Goal: Information Seeking & Learning: Check status

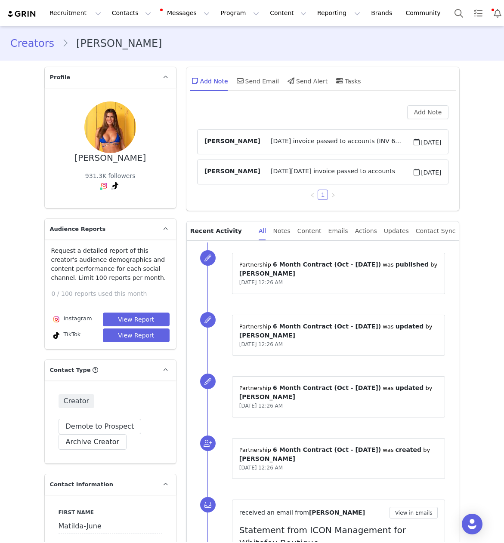
scroll to position [1527, 0]
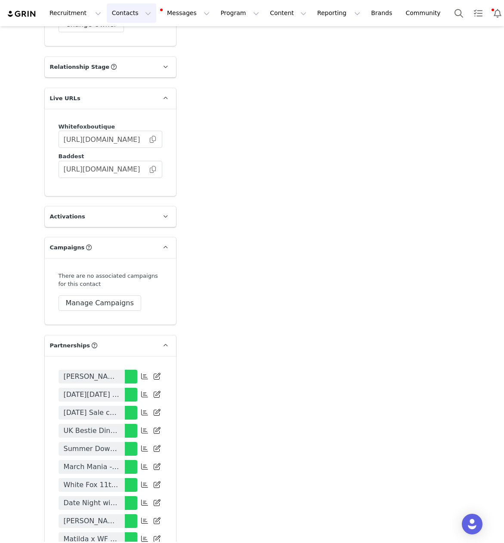
click at [114, 11] on button "Contacts Contacts" at bounding box center [131, 12] width 49 height 19
click at [132, 34] on div "Creators" at bounding box center [135, 38] width 58 height 9
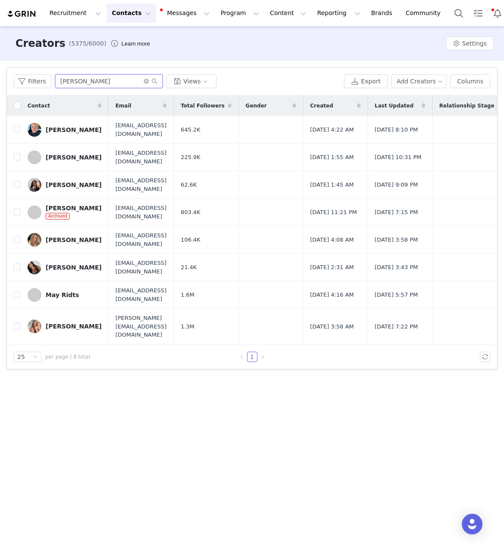
click at [77, 77] on input "JOANN" at bounding box center [108, 81] width 107 height 14
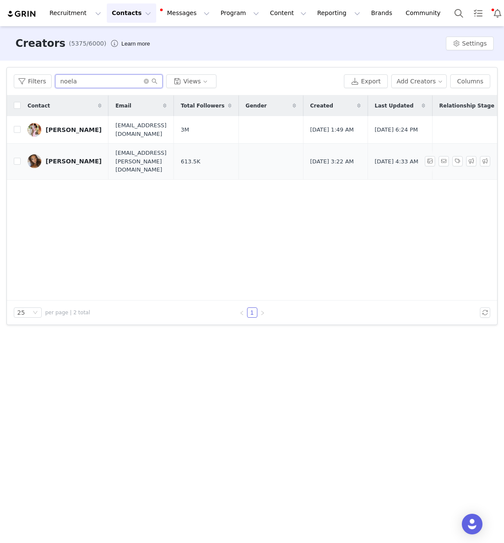
type input "noela"
click at [70, 161] on link "[PERSON_NAME]" at bounding box center [65, 161] width 74 height 14
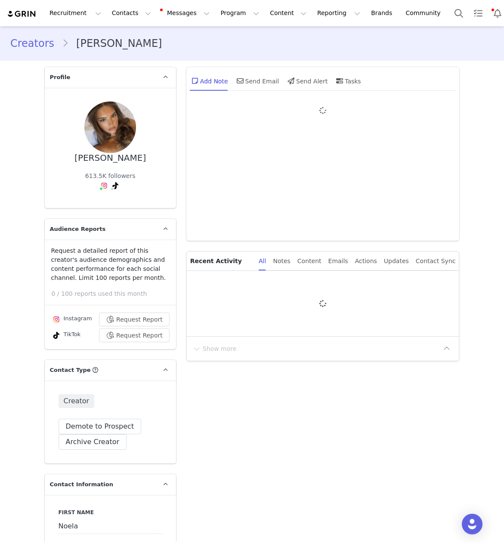
type input "+49 ([GEOGRAPHIC_DATA])"
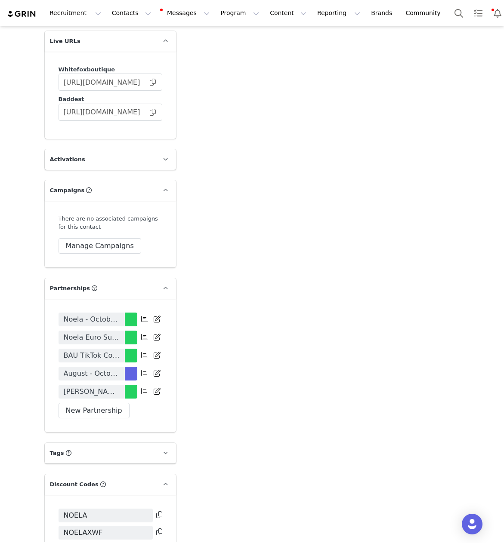
scroll to position [1585, 0]
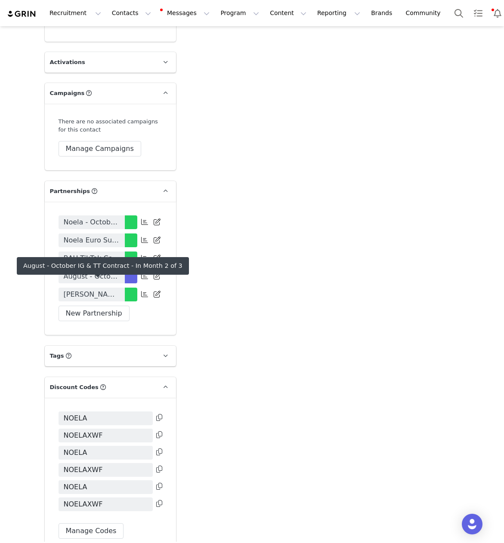
click at [96, 282] on span "August - October IG & TT Contract" at bounding box center [92, 276] width 56 height 10
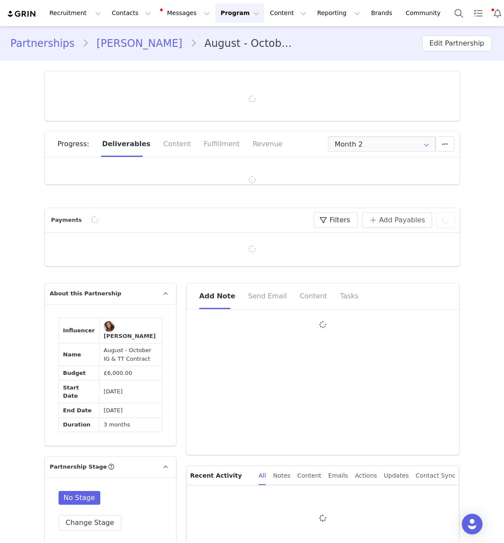
type input "+49 ([GEOGRAPHIC_DATA])"
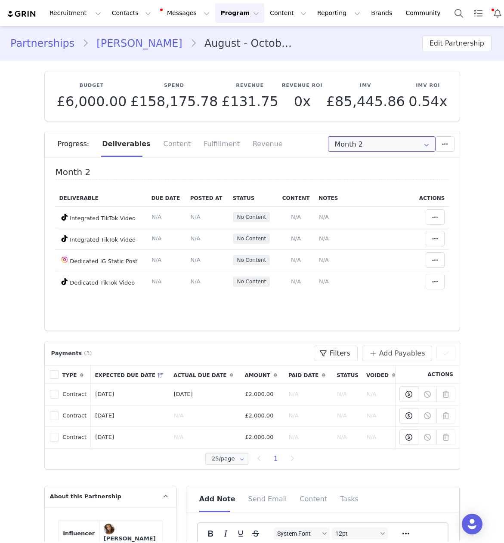
click at [361, 146] on input "Month 2" at bounding box center [381, 143] width 107 height 15
click at [382, 164] on span "Jul 27th - Aug 26th" at bounding box center [402, 167] width 47 height 15
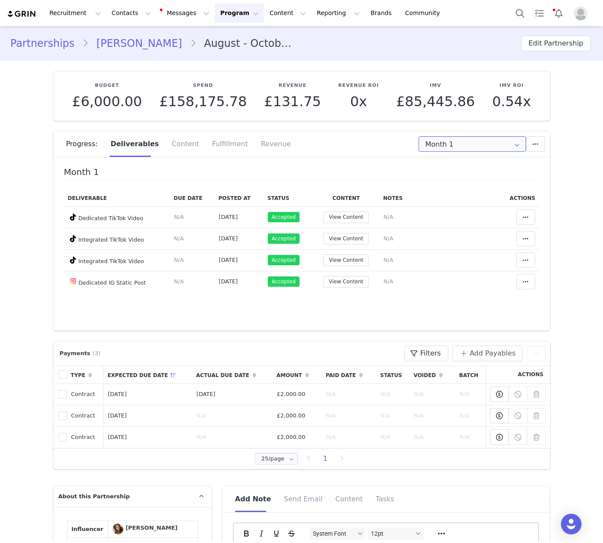
click at [465, 150] on input "Month 1" at bounding box center [472, 143] width 107 height 15
click at [470, 179] on span "Aug 27th - Sep 26th" at bounding box center [493, 182] width 47 height 15
type input "Month 2"
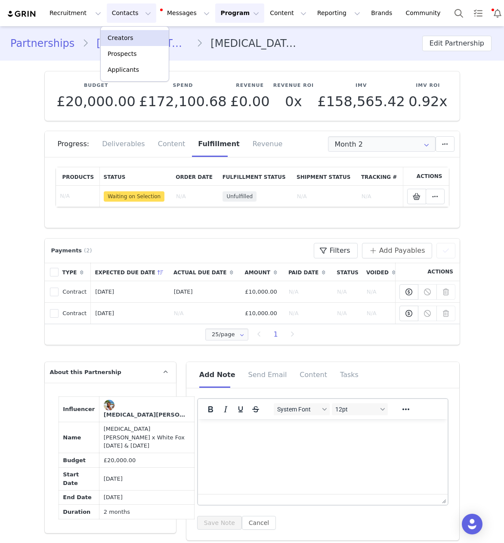
click at [126, 38] on p "Creators" at bounding box center [120, 38] width 26 height 9
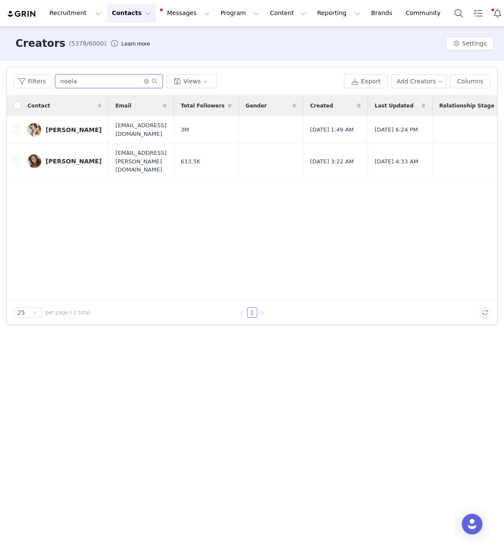
click at [68, 83] on input "noela" at bounding box center [108, 81] width 107 height 14
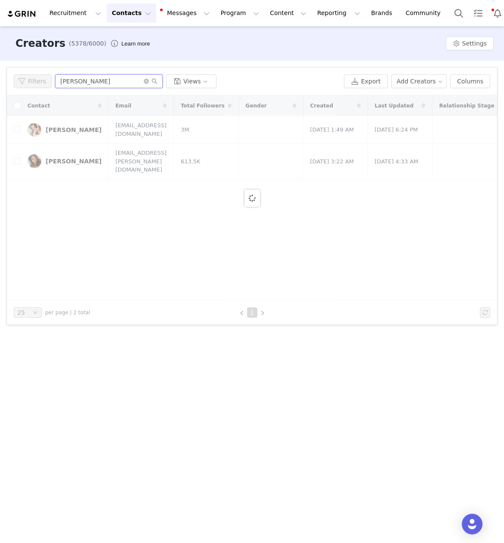
type input "[PERSON_NAME]"
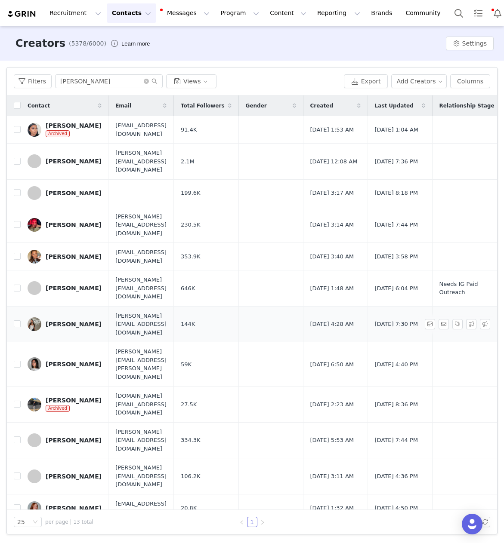
click at [69, 321] on div "[PERSON_NAME]" at bounding box center [74, 324] width 56 height 7
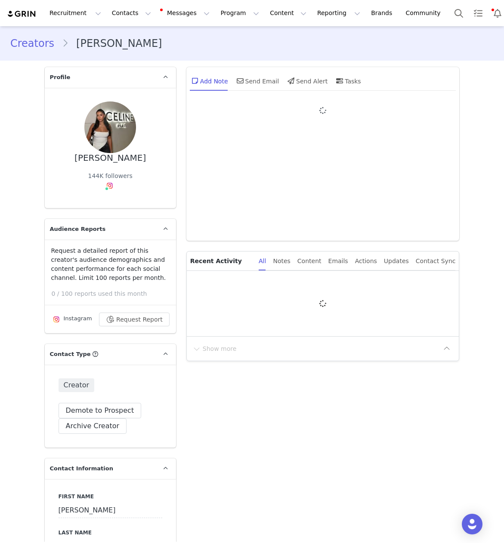
type input "+49 ([GEOGRAPHIC_DATA])"
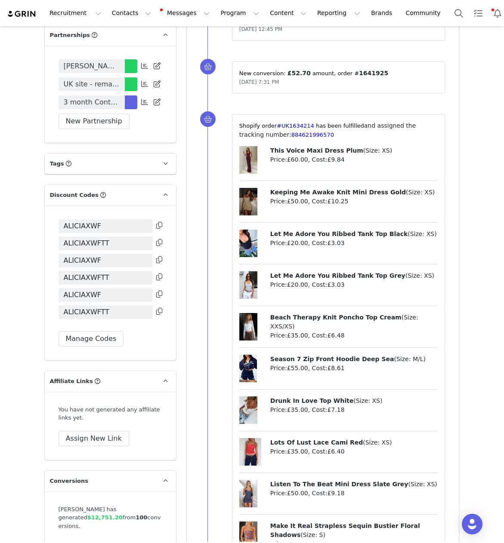
scroll to position [1594, 0]
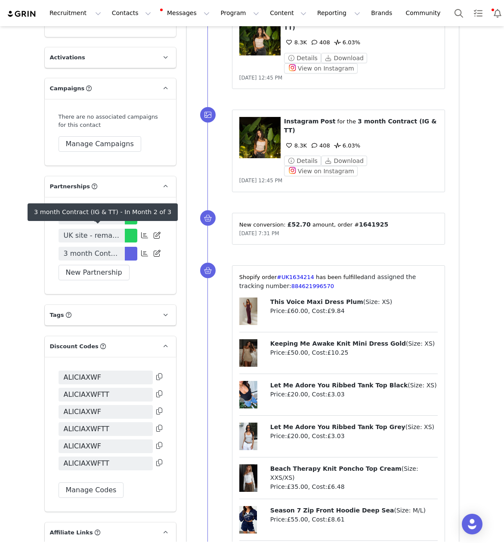
click at [81, 249] on span "3 month Contract (IG & TT)" at bounding box center [92, 254] width 56 height 10
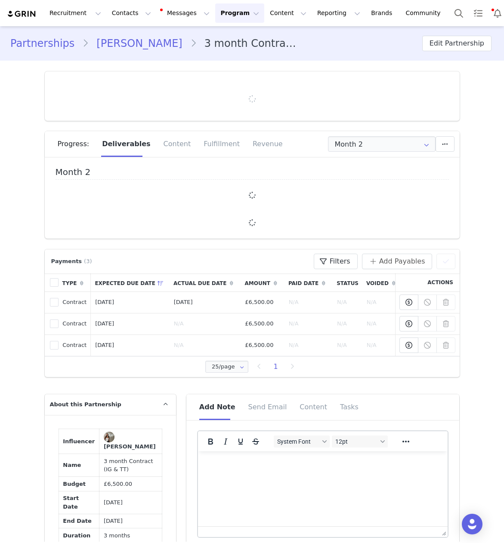
type input "+49 ([GEOGRAPHIC_DATA])"
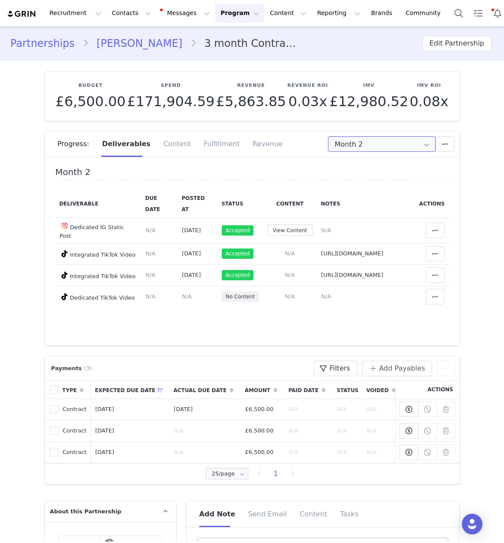
click at [355, 145] on input "Month 2" at bounding box center [381, 143] width 107 height 15
click at [207, 148] on div "Fulfillment" at bounding box center [221, 144] width 49 height 26
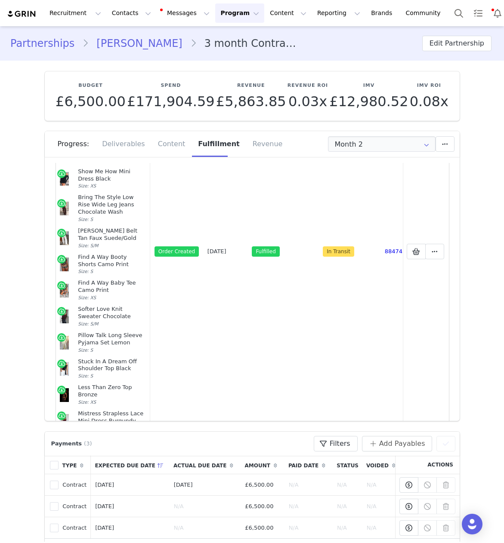
scroll to position [316, 0]
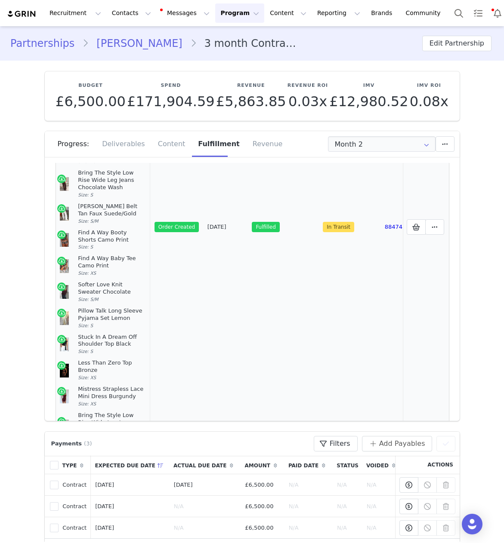
click at [352, 269] on td "In Transit" at bounding box center [349, 227] width 61 height 714
click at [413, 224] on icon at bounding box center [416, 227] width 8 height 7
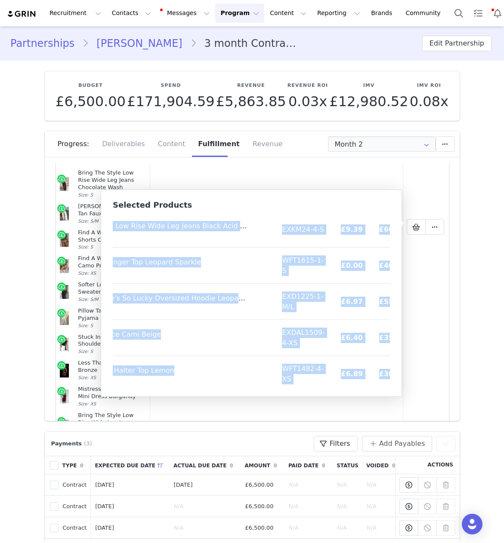
scroll to position [789, 80]
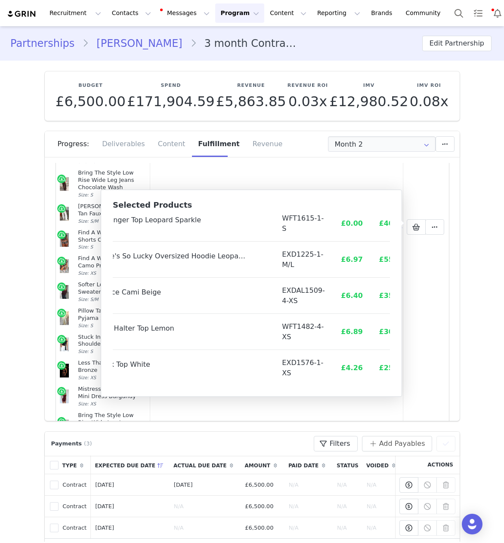
drag, startPoint x: 119, startPoint y: 224, endPoint x: 386, endPoint y: 387, distance: 312.6
click at [386, 387] on div "Selected Products Product SKU Cost Price Stuck In A Dream Off Shoulder Top Bone…" at bounding box center [251, 293] width 301 height 207
copy thead
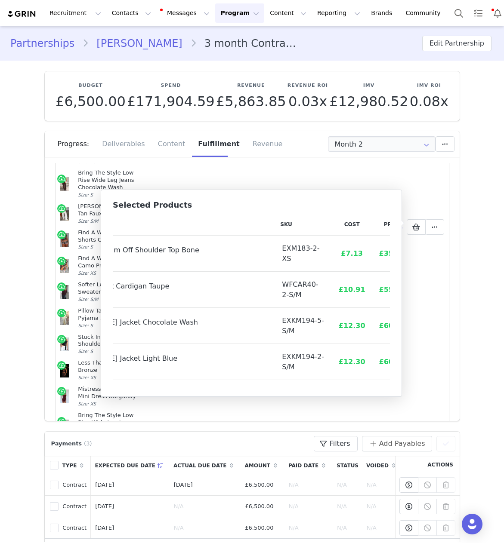
scroll to position [0, 0]
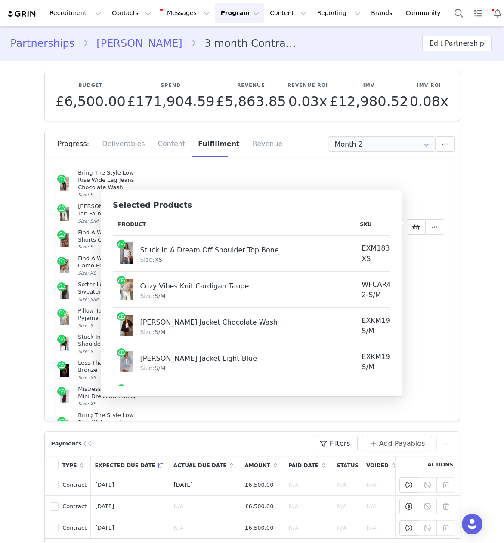
drag, startPoint x: 167, startPoint y: 265, endPoint x: 103, endPoint y: 222, distance: 76.9
click at [167, 264] on td "Stuck In A Dream Off Shoulder Top Bone Size: XS" at bounding box center [234, 254] width 242 height 36
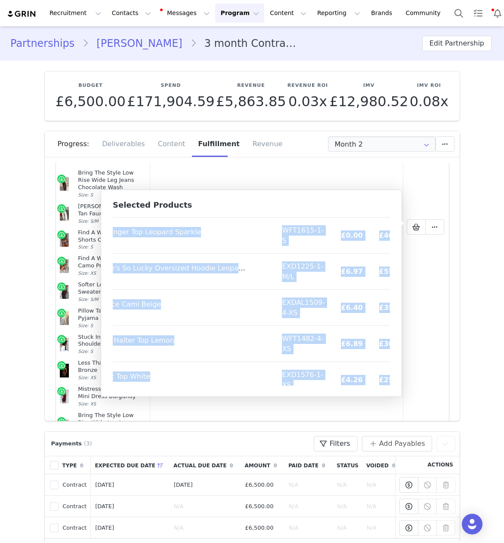
scroll to position [789, 80]
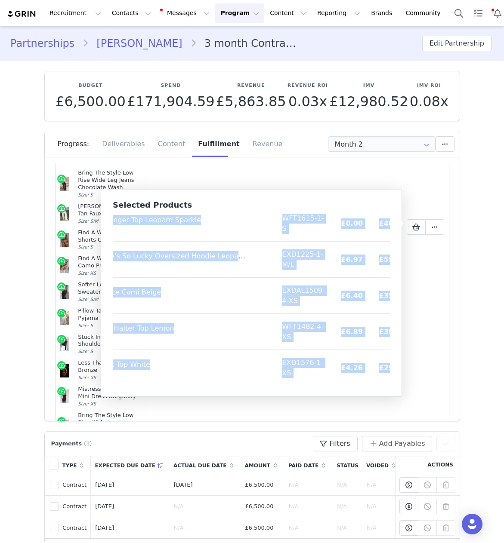
drag, startPoint x: 118, startPoint y: 225, endPoint x: 382, endPoint y: 381, distance: 306.7
copy table "Loremip DOL Sita Conse Adipi El S Doeiu Tem Incididu Utl Etdo Magn: AL ENI548-1…"
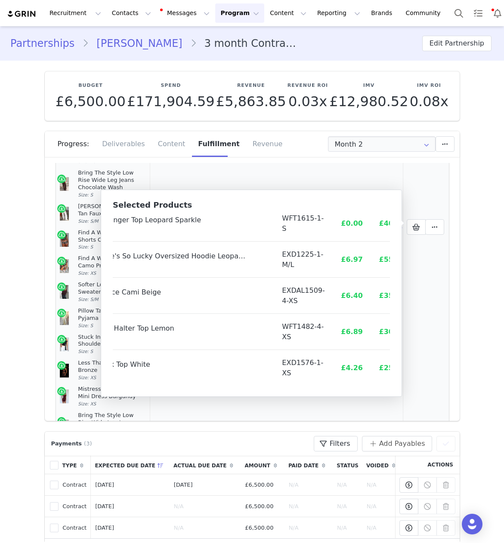
click at [75, 305] on article "Pillow Talk Long Sleeve Pyjama Set Lemon Size: S" at bounding box center [103, 318] width 86 height 26
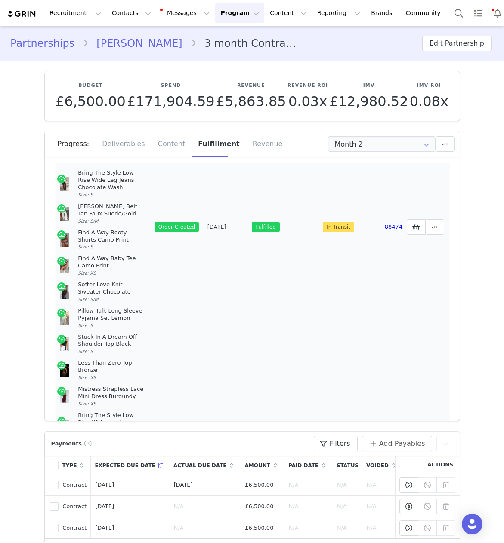
scroll to position [518, 0]
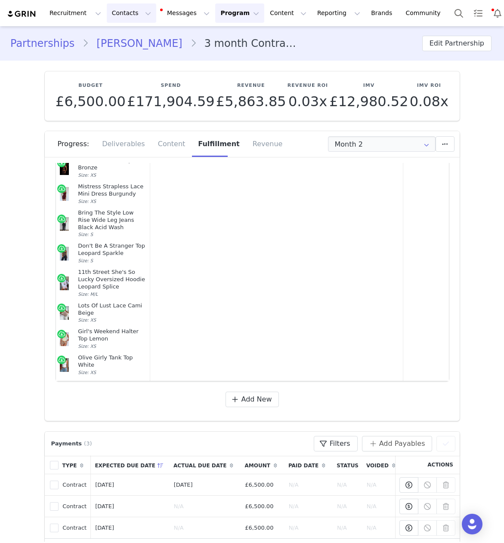
click at [108, 13] on button "Contacts Contacts" at bounding box center [131, 12] width 49 height 19
click at [120, 33] on link "Creators" at bounding box center [135, 38] width 68 height 16
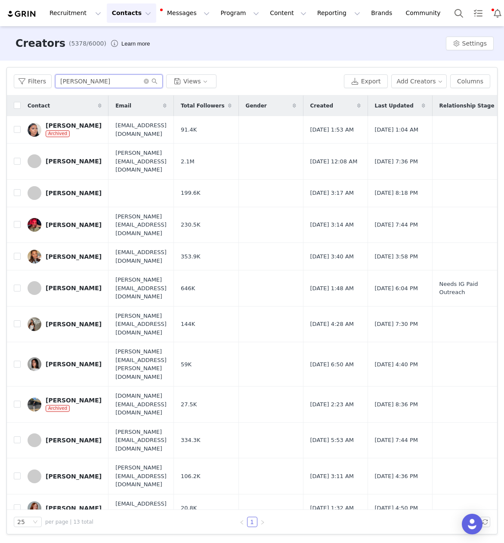
click at [77, 82] on input "[PERSON_NAME]" at bounding box center [108, 81] width 107 height 14
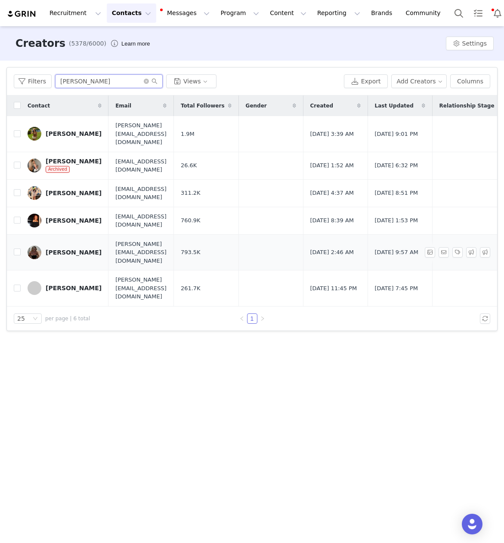
type input "[PERSON_NAME]"
click at [74, 249] on div "[PERSON_NAME]" at bounding box center [74, 252] width 56 height 7
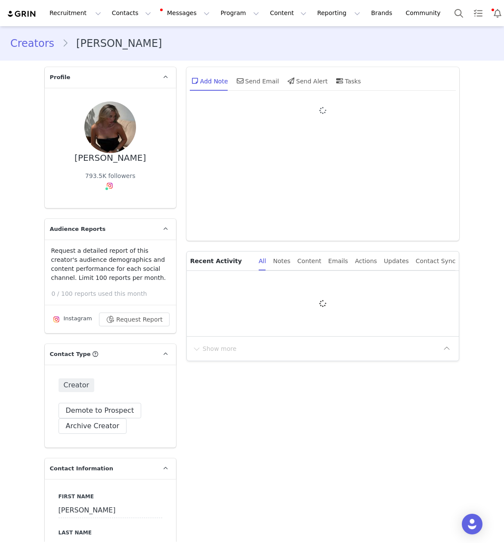
type input "+49 ([GEOGRAPHIC_DATA])"
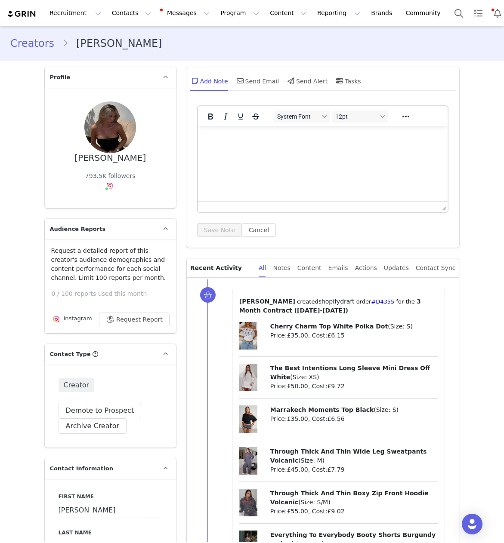
scroll to position [1739, 0]
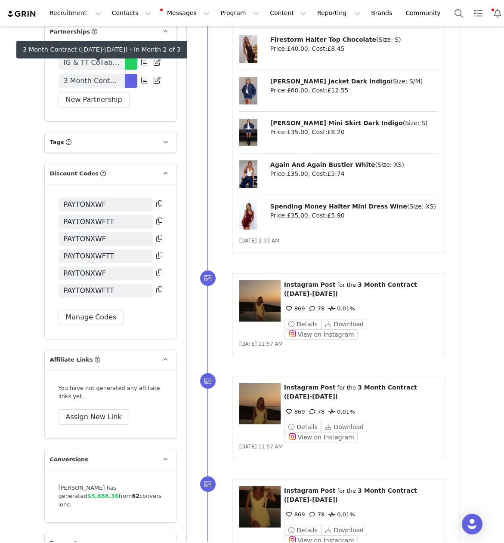
click at [92, 76] on span "3 Month Contract ([DATE]-[DATE])" at bounding box center [92, 81] width 56 height 10
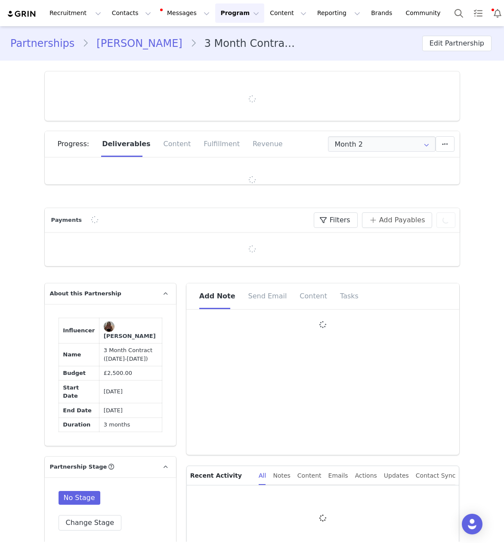
type input "+49 ([GEOGRAPHIC_DATA])"
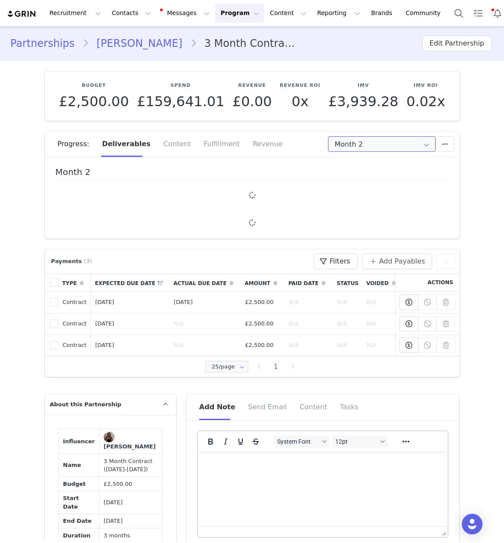
click at [366, 140] on input "Month 2" at bounding box center [381, 143] width 107 height 15
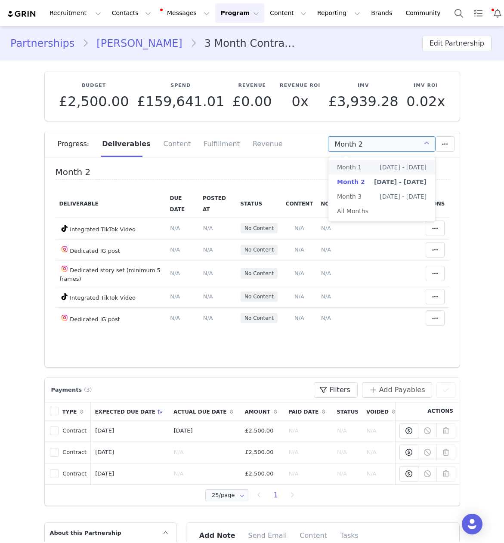
click at [364, 164] on li "Month 1 [DATE] - [DATE]" at bounding box center [381, 167] width 107 height 15
type input "Month 1"
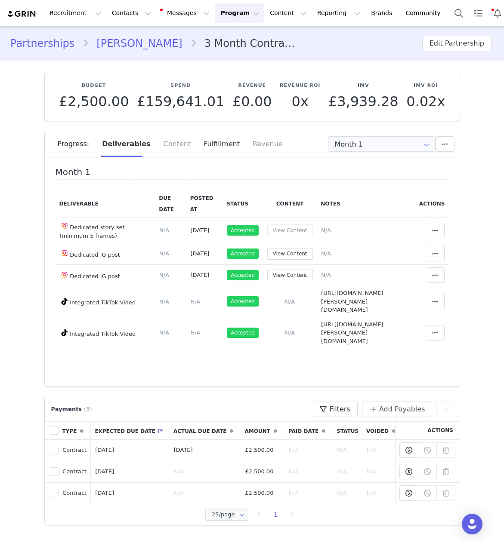
click at [211, 144] on div "Fulfillment" at bounding box center [221, 144] width 49 height 26
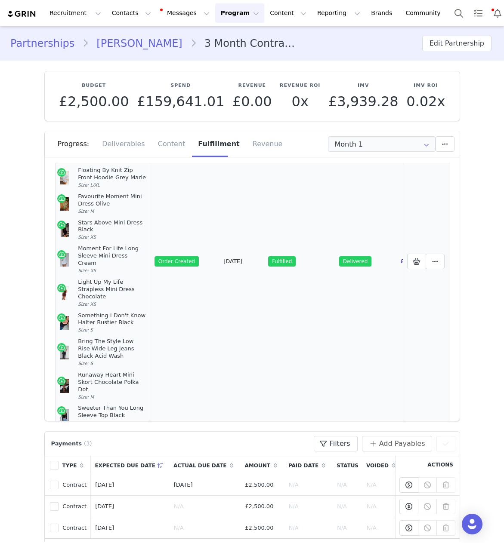
scroll to position [151, 0]
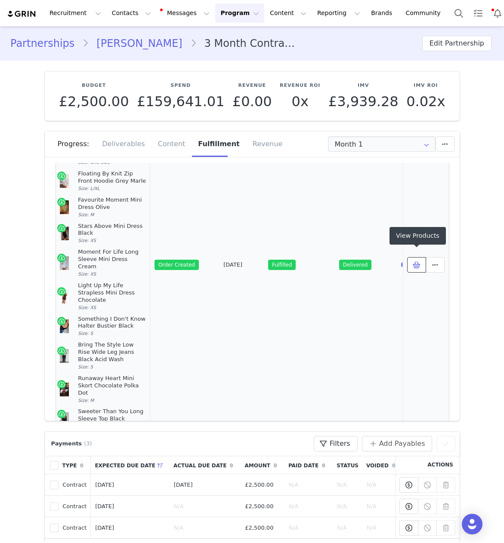
click at [419, 261] on icon at bounding box center [416, 264] width 8 height 7
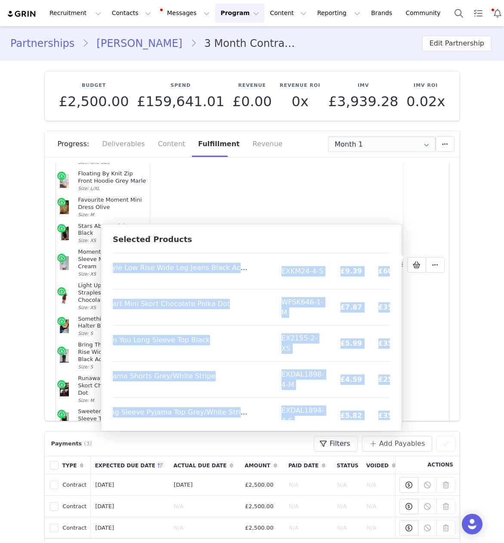
scroll to position [427, 71]
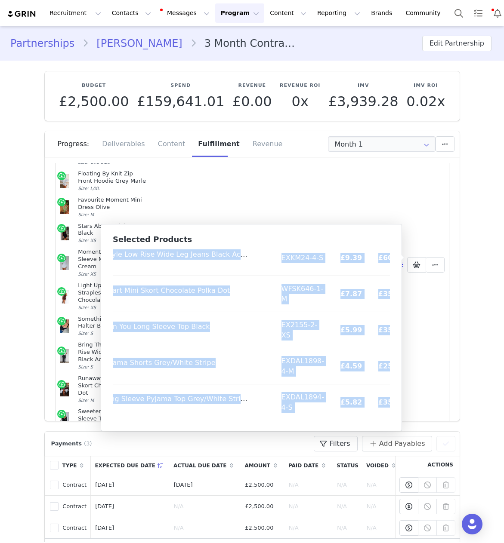
drag, startPoint x: 119, startPoint y: 258, endPoint x: 371, endPoint y: 416, distance: 297.2
click at [371, 416] on table "Product SKU Cost Price Unbreakable Bond Knit Jacket Baby Blue Size: S/M EX2253-…" at bounding box center [226, 120] width 369 height 599
copy table "Loremip DOL Sita Conse Adipiscinge Sedd Eius Tempor Inci Utla Etdo: M/A EN5049-…"
click at [126, 13] on button "Contacts Contacts" at bounding box center [131, 12] width 49 height 19
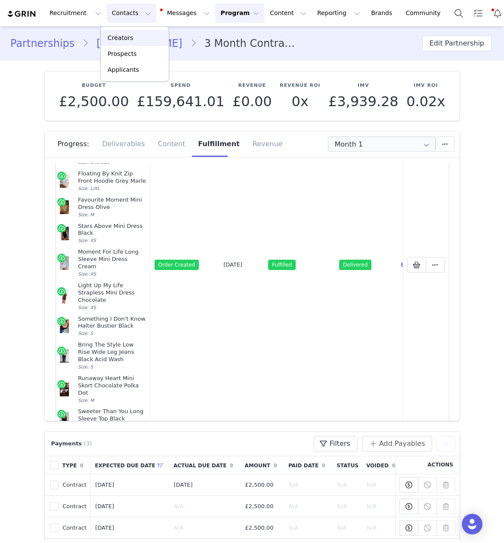
click at [137, 35] on div "Creators" at bounding box center [135, 38] width 58 height 9
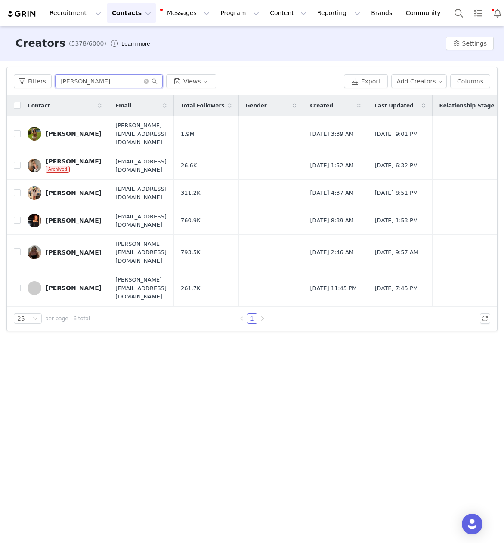
click at [77, 78] on input "[PERSON_NAME]" at bounding box center [108, 81] width 107 height 14
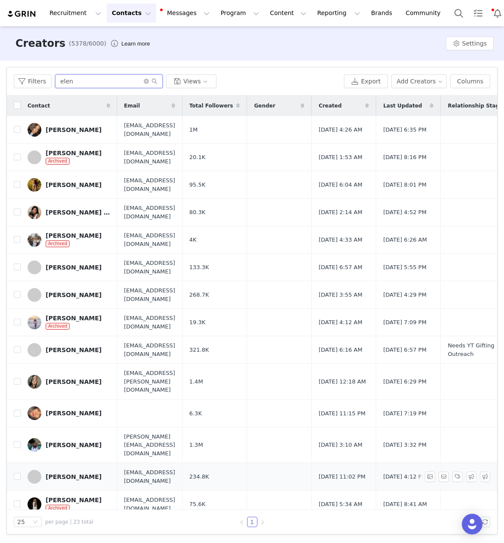
scroll to position [156, 0]
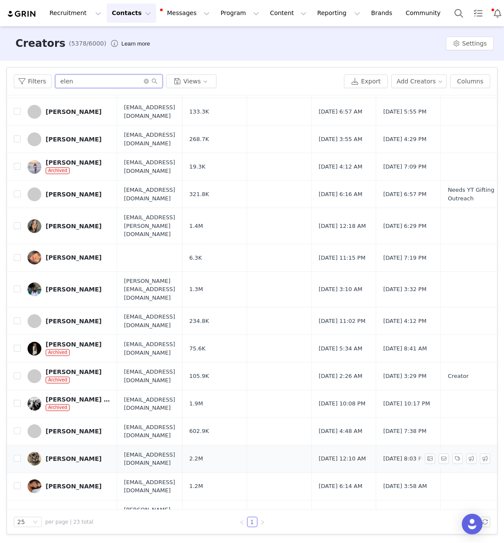
type input "elen"
click at [71, 455] on div "[PERSON_NAME]" at bounding box center [74, 458] width 56 height 7
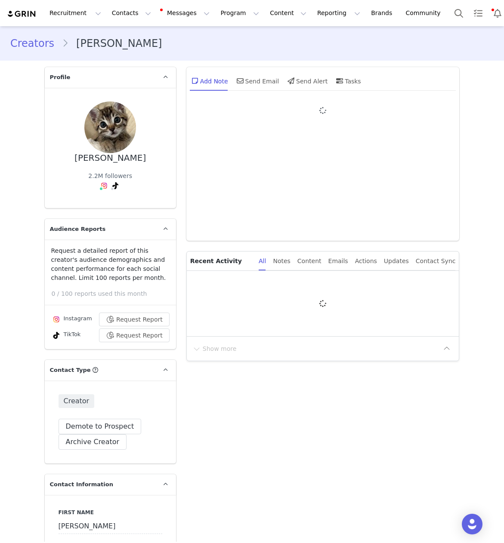
type input "+1 ([GEOGRAPHIC_DATA])"
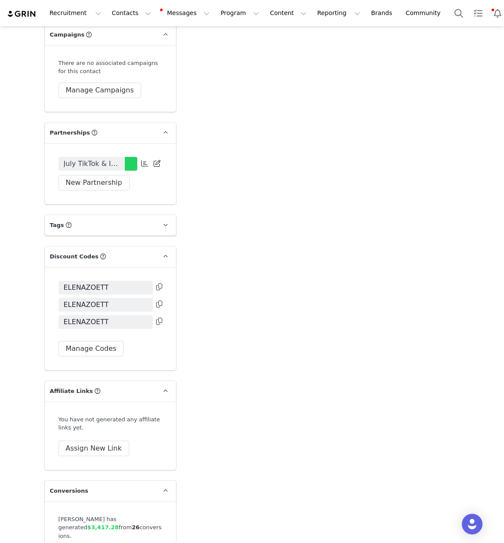
scroll to position [1685, 0]
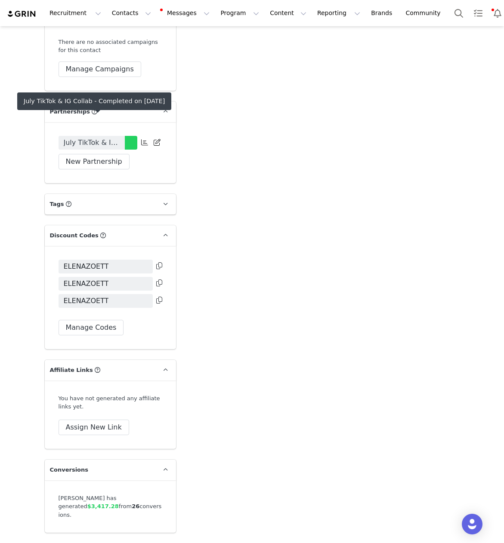
click at [95, 138] on span "July TikTok & IG Collab" at bounding box center [92, 143] width 56 height 10
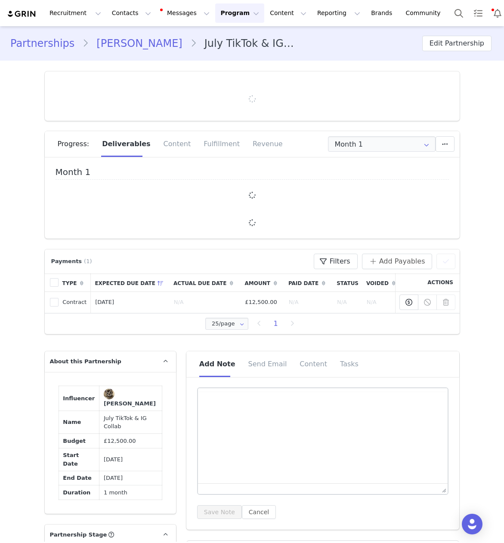
type input "+1 ([GEOGRAPHIC_DATA])"
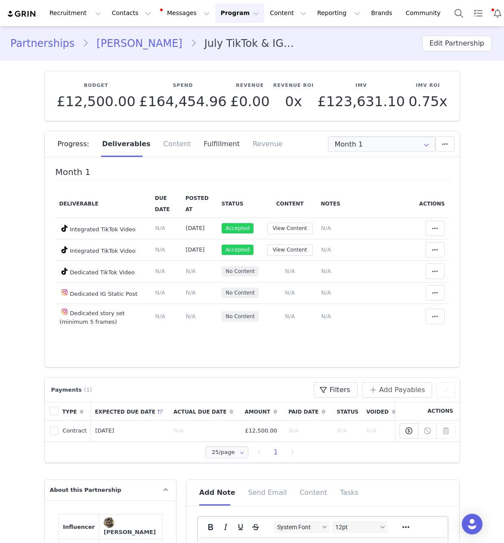
click at [213, 146] on div "Fulfillment" at bounding box center [221, 144] width 49 height 26
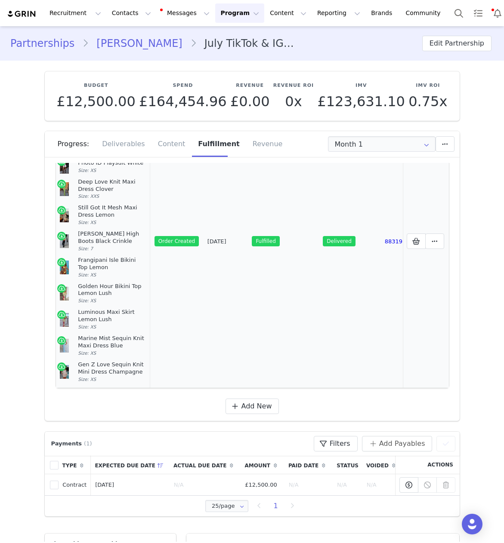
scroll to position [105, 0]
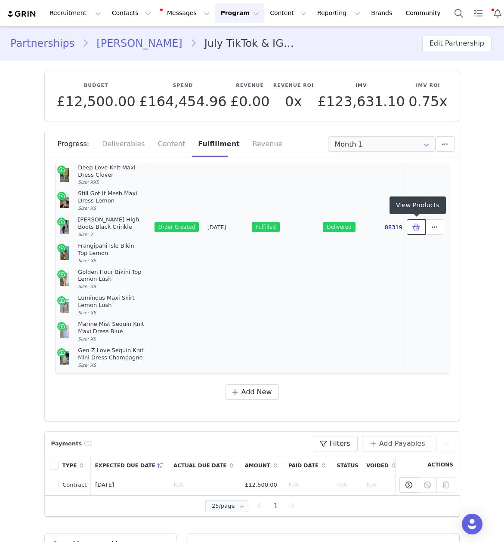
click at [413, 229] on icon at bounding box center [416, 227] width 8 height 7
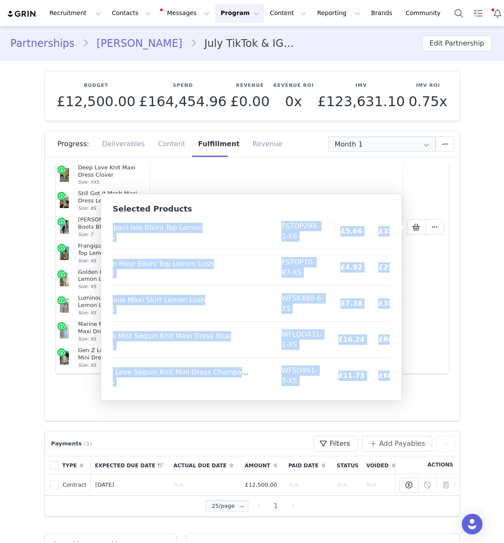
scroll to position [247, 48]
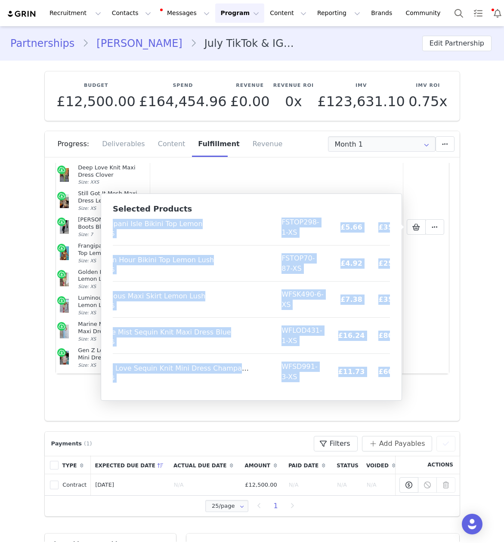
drag, startPoint x: 119, startPoint y: 228, endPoint x: 386, endPoint y: 384, distance: 309.1
click at [386, 384] on table "Product SKU Cost Price Let's Be Together Long Sleeve Mini Dress Black Size: XXS…" at bounding box center [238, 180] width 347 height 419
copy table "Product SKU Cost Price Let's Be Together Long Sleeve Mini Dress Black Size: XXS…"
click at [120, 14] on button "Contacts Contacts" at bounding box center [131, 12] width 49 height 19
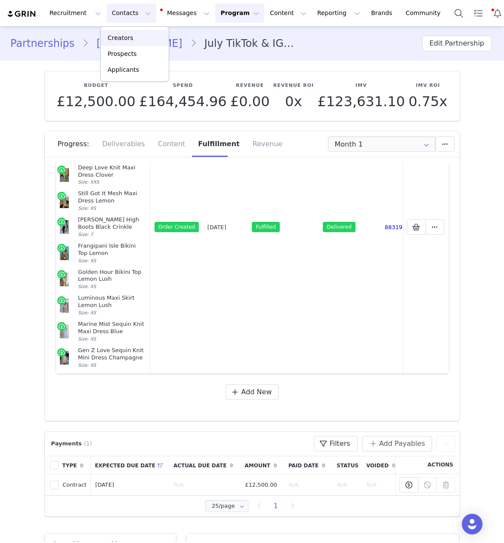
click at [128, 41] on p "Creators" at bounding box center [120, 38] width 26 height 9
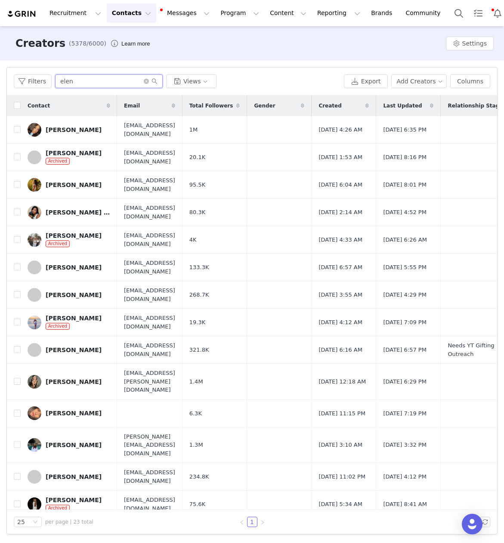
click at [60, 81] on input "elen" at bounding box center [108, 81] width 107 height 14
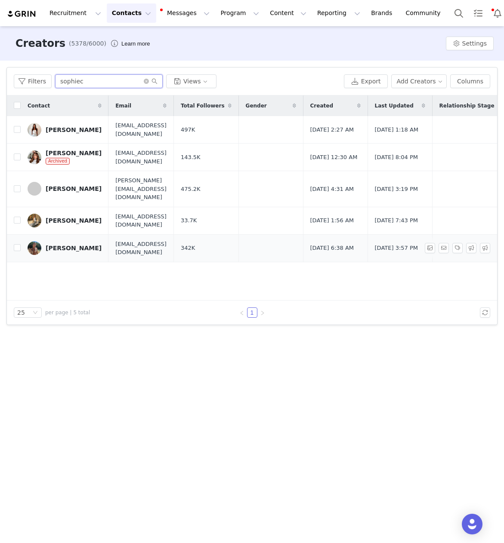
type input "sophiec"
click at [63, 245] on div "[PERSON_NAME]" at bounding box center [74, 248] width 56 height 7
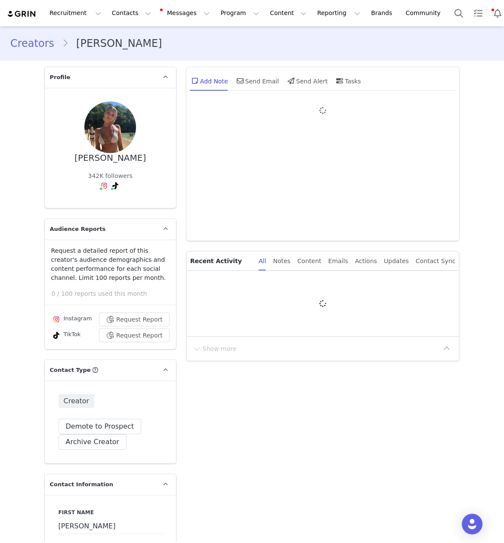
type input "+49 ([GEOGRAPHIC_DATA])"
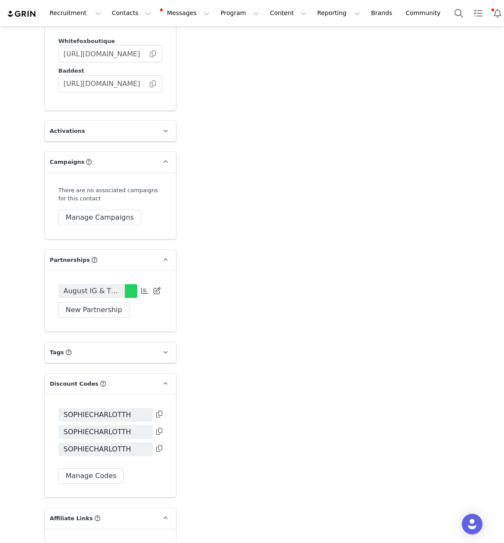
scroll to position [1667, 0]
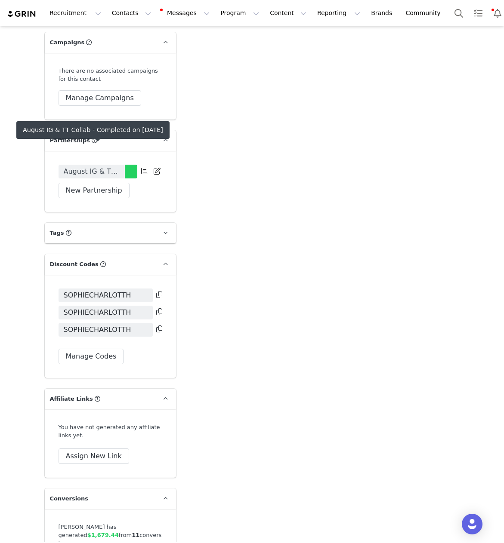
click at [93, 166] on span "August IG & TT Collab" at bounding box center [92, 171] width 56 height 10
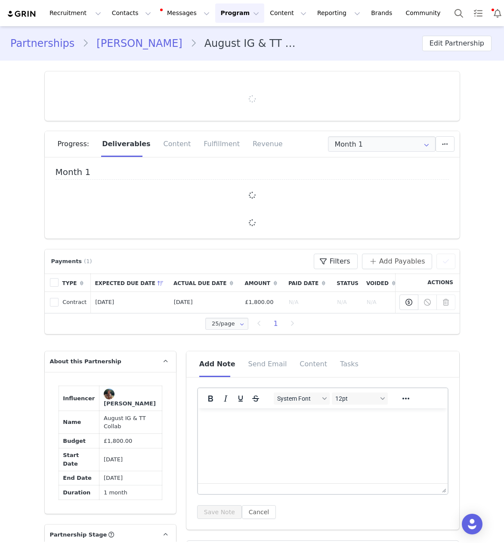
type input "+49 ([GEOGRAPHIC_DATA])"
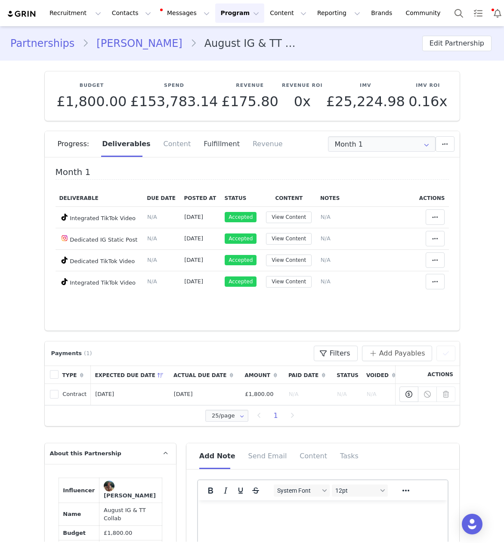
click at [208, 142] on div "Fulfillment" at bounding box center [221, 144] width 49 height 26
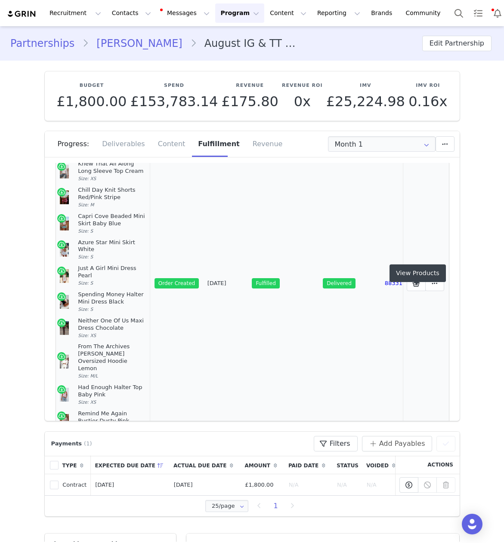
scroll to position [155, 0]
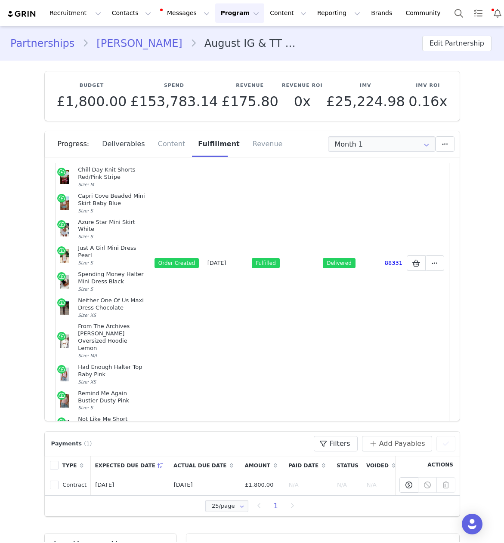
click at [102, 147] on div "Deliverables" at bounding box center [123, 144] width 56 height 26
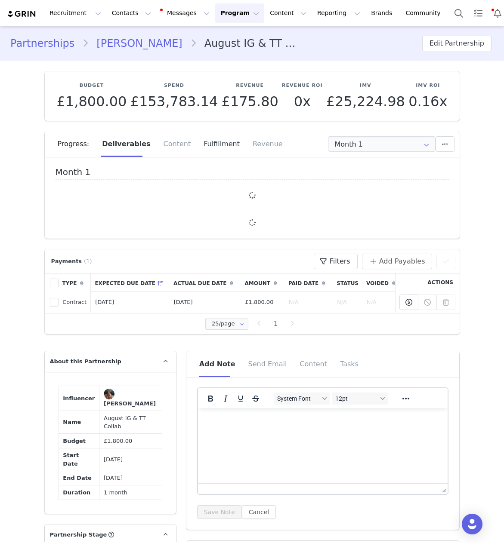
scroll to position [0, 0]
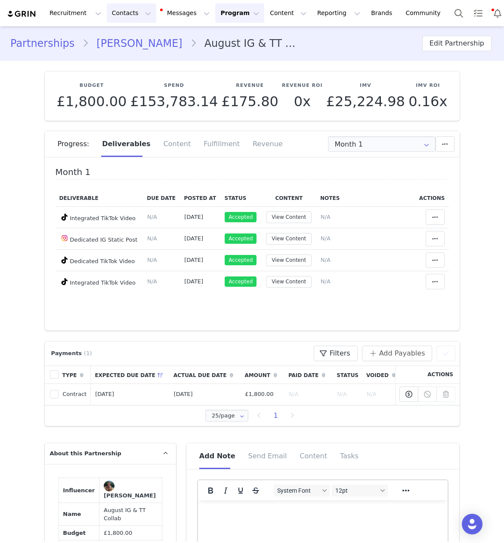
click at [120, 17] on button "Contacts Contacts" at bounding box center [131, 12] width 49 height 19
click at [148, 37] on div "Creators" at bounding box center [135, 38] width 58 height 9
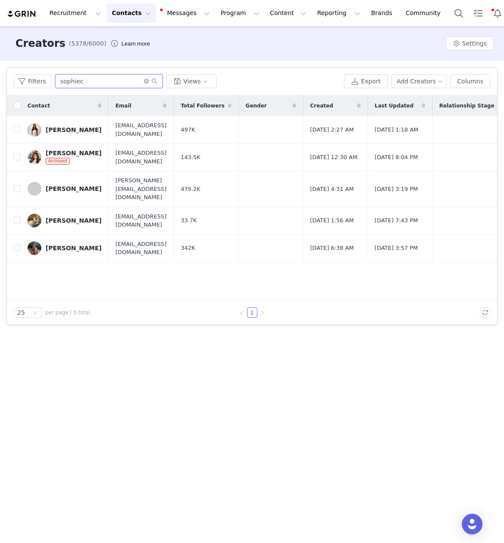
click at [67, 83] on input "sophiec" at bounding box center [108, 81] width 107 height 14
paste input "[PERSON_NAME]"
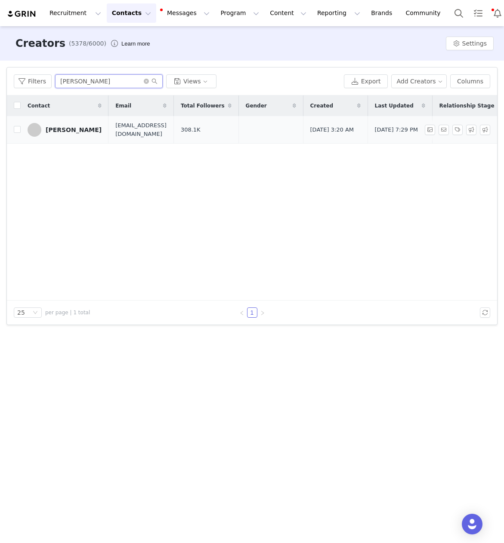
type input "[PERSON_NAME]"
click at [70, 123] on link "[PERSON_NAME]" at bounding box center [65, 130] width 74 height 14
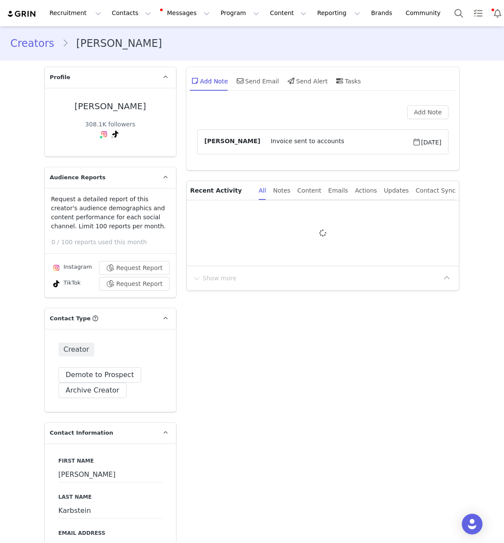
type input "+49 ([GEOGRAPHIC_DATA])"
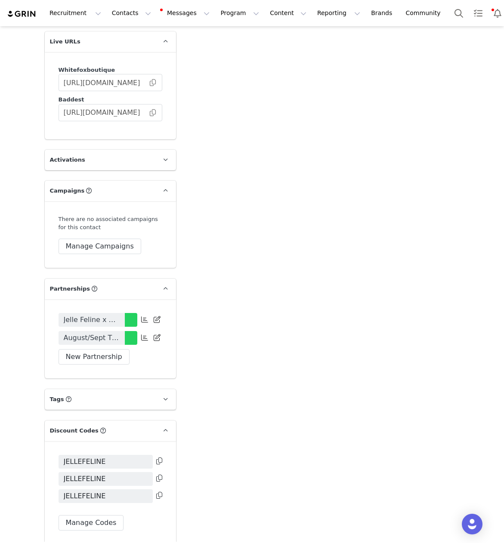
scroll to position [1483, 0]
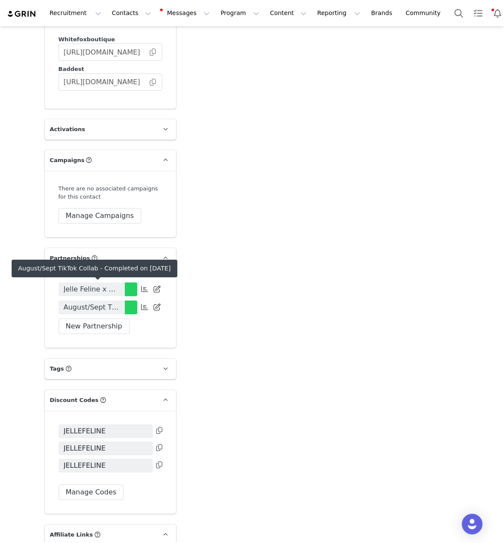
click at [107, 302] on span "August/Sept TikTok Collab" at bounding box center [92, 307] width 56 height 10
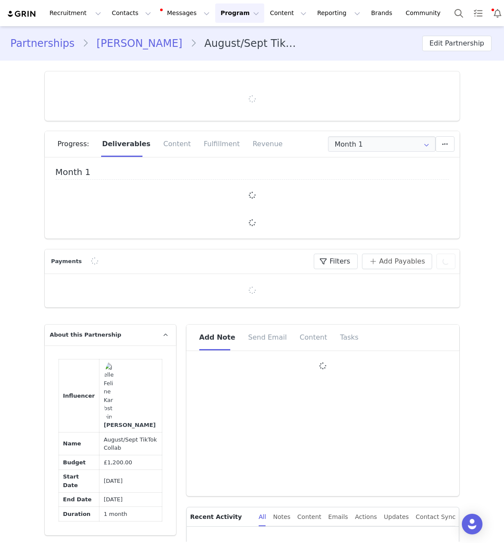
type input "+49 ([GEOGRAPHIC_DATA])"
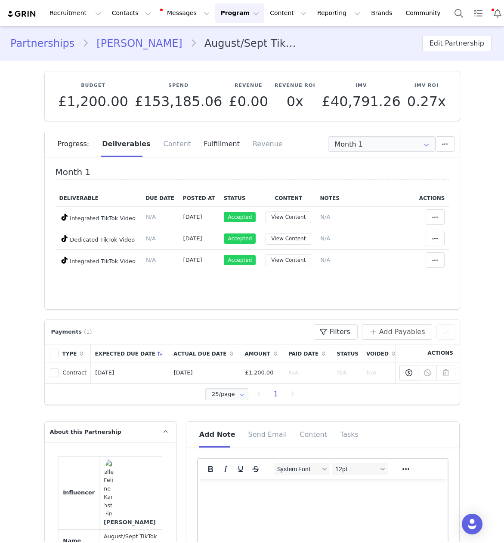
click at [199, 147] on div "Fulfillment" at bounding box center [221, 144] width 49 height 26
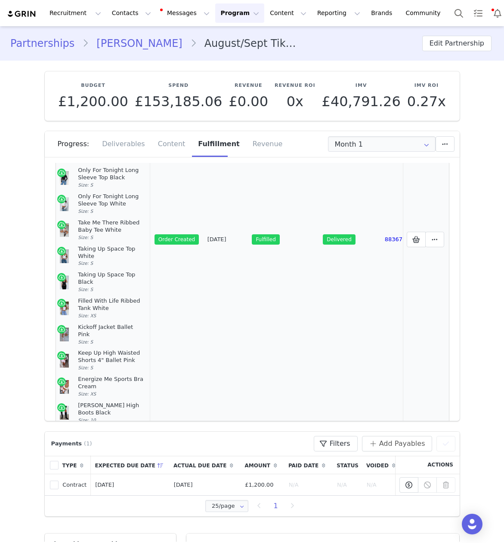
scroll to position [230, 0]
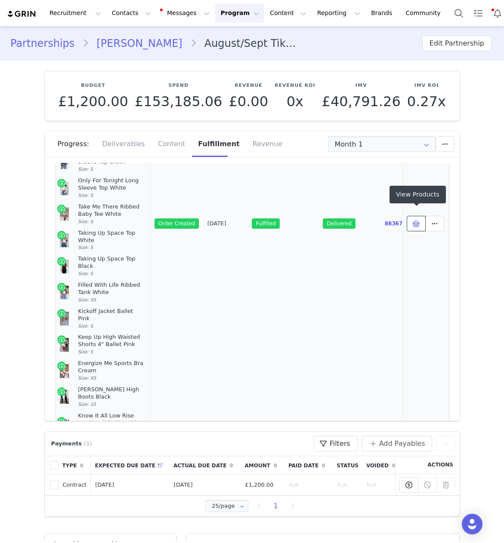
click at [411, 220] on span at bounding box center [416, 223] width 10 height 10
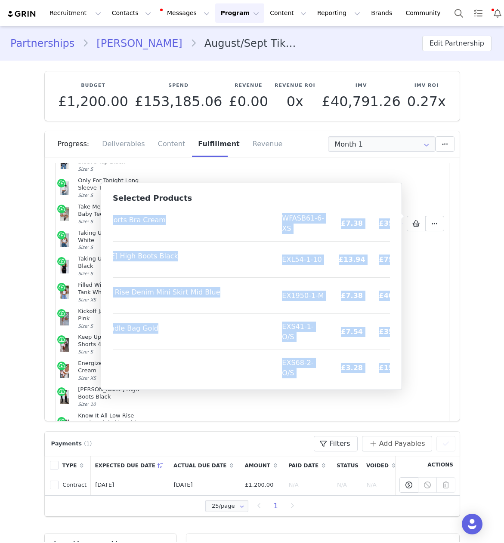
scroll to position [572, 80]
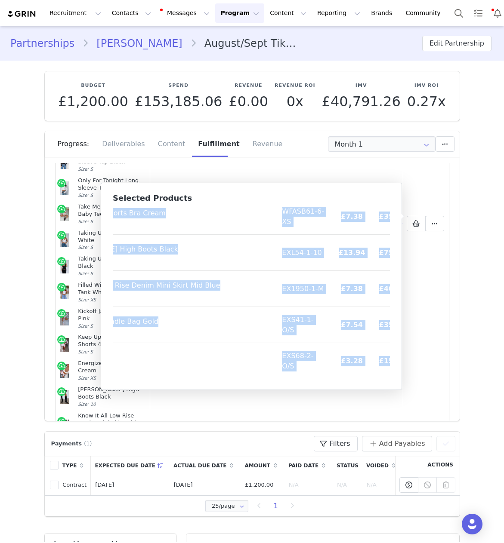
drag, startPoint x: 119, startPoint y: 217, endPoint x: 383, endPoint y: 375, distance: 307.4
click at [383, 375] on table "Product SKU Cost Price Make Things Right PU Bomber Jacket Black Size: S/M WFJKT…" at bounding box center [222, 7] width 379 height 744
copy table "Loremip DOL Sita Conse Adip Elitse Doeiu TE Incidi Utlabo Etdol Magn: A/E ADMIN…"
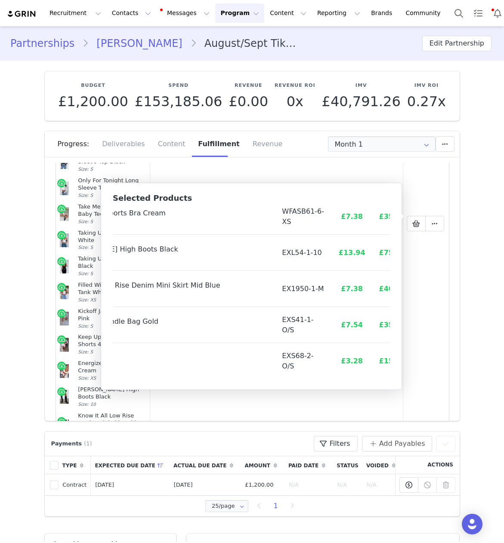
click at [127, 28] on section "Partnerships [PERSON_NAME] August/Sept TikTok Collab Edit Partnership" at bounding box center [252, 43] width 504 height 34
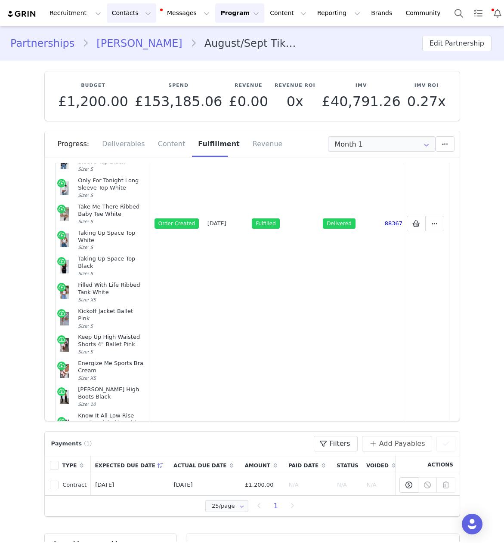
click at [122, 16] on button "Contacts Contacts" at bounding box center [131, 12] width 49 height 19
click at [122, 38] on p "Creators" at bounding box center [120, 38] width 26 height 9
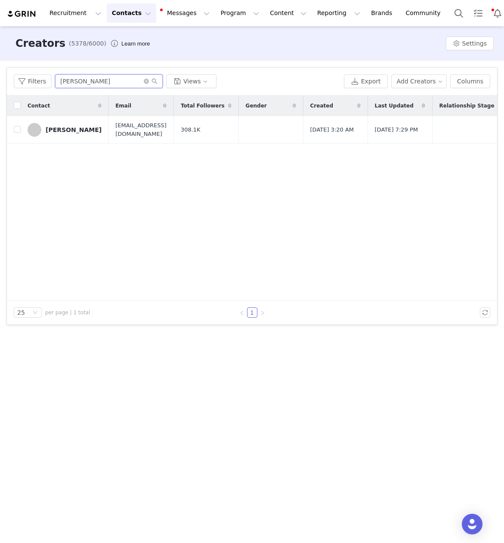
click at [97, 82] on input "[PERSON_NAME]" at bounding box center [108, 81] width 107 height 14
type input "[GEOGRAPHIC_DATA]"
click at [65, 126] on div "[PERSON_NAME]" at bounding box center [74, 129] width 56 height 7
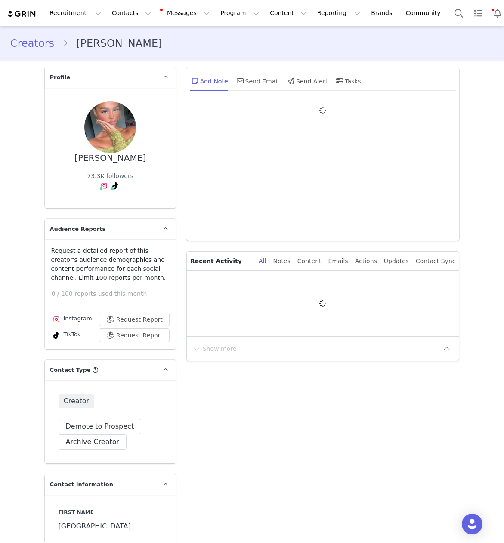
type input "+44 ([GEOGRAPHIC_DATA])"
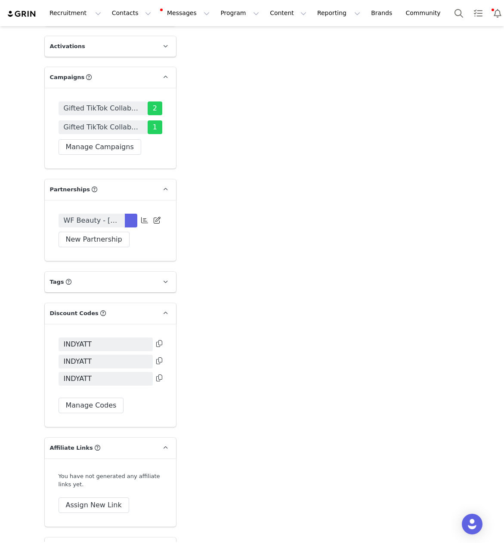
scroll to position [1602, 0]
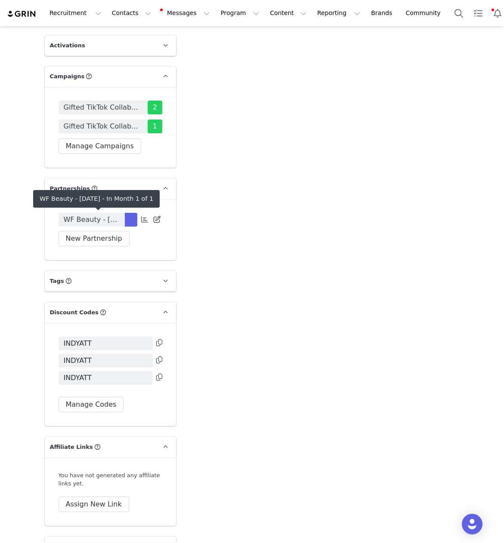
click at [101, 221] on span "WF Beauty - [DATE]" at bounding box center [92, 220] width 56 height 10
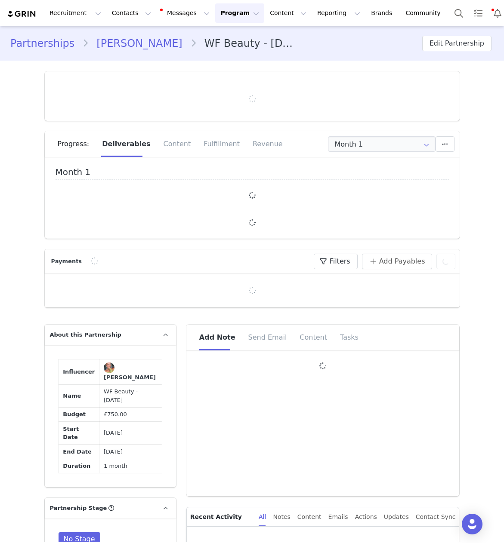
type input "+44 ([GEOGRAPHIC_DATA])"
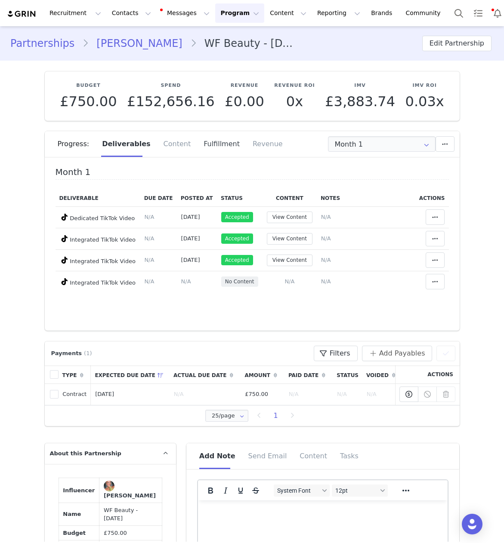
click at [205, 144] on div "Fulfillment" at bounding box center [221, 144] width 49 height 26
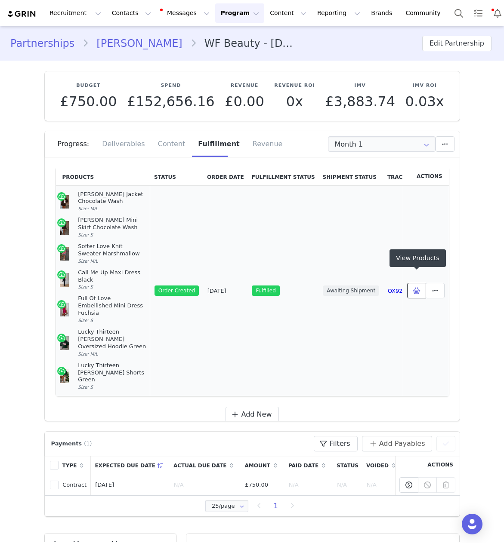
click at [418, 286] on button at bounding box center [416, 290] width 19 height 15
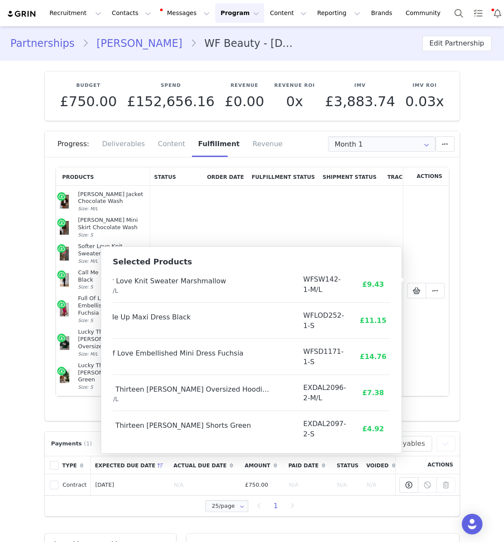
scroll to position [102, 47]
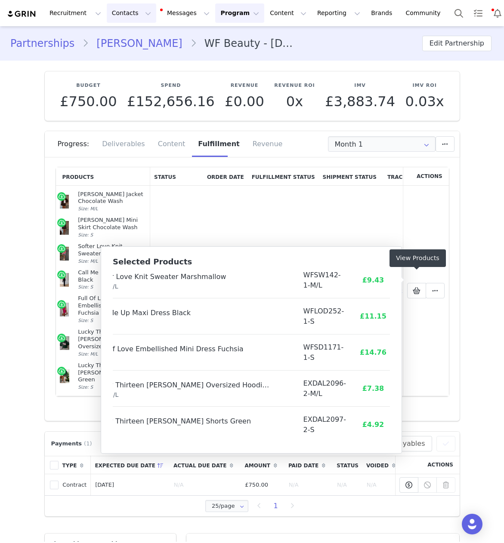
click at [121, 14] on button "Contacts Contacts" at bounding box center [131, 12] width 49 height 19
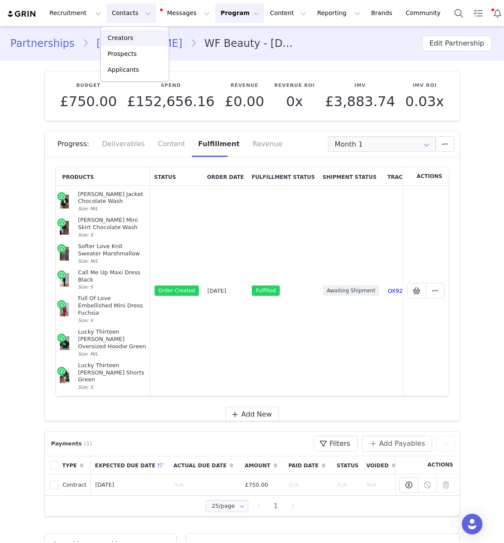
click at [123, 39] on p "Creators" at bounding box center [120, 38] width 26 height 9
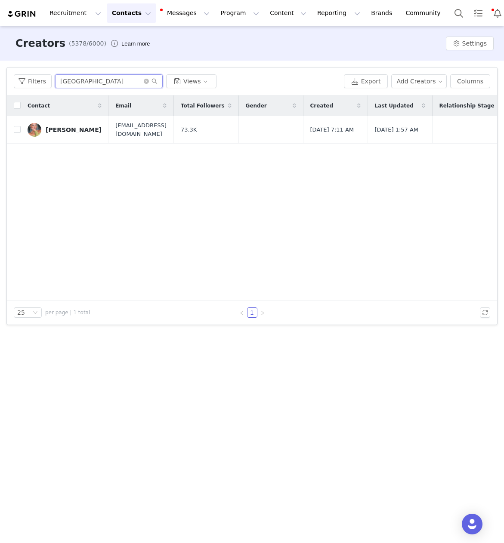
click at [69, 85] on input "[GEOGRAPHIC_DATA]" at bounding box center [108, 81] width 107 height 14
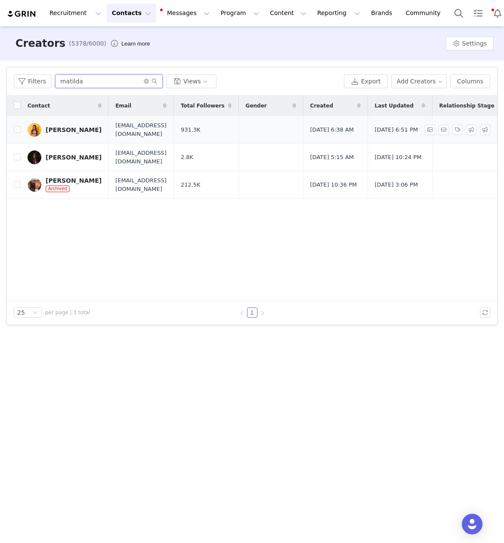
type input "matilda"
click at [55, 129] on div "[PERSON_NAME]" at bounding box center [74, 129] width 56 height 7
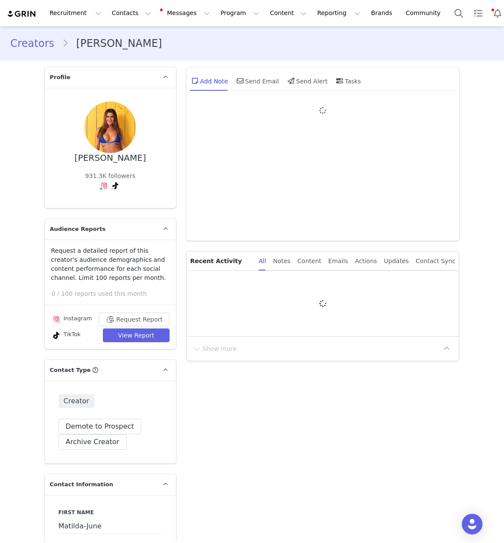
type input "+44 ([GEOGRAPHIC_DATA])"
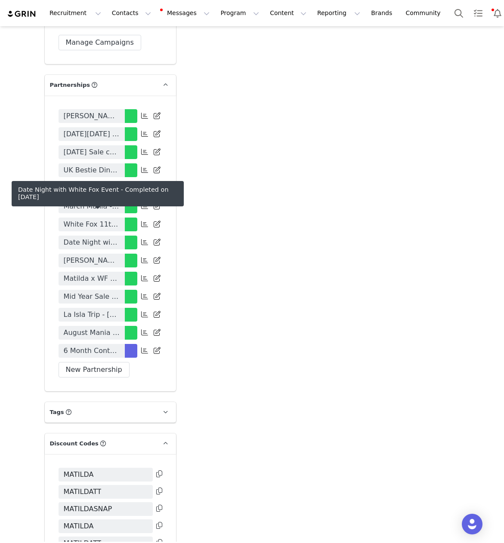
scroll to position [1822, 0]
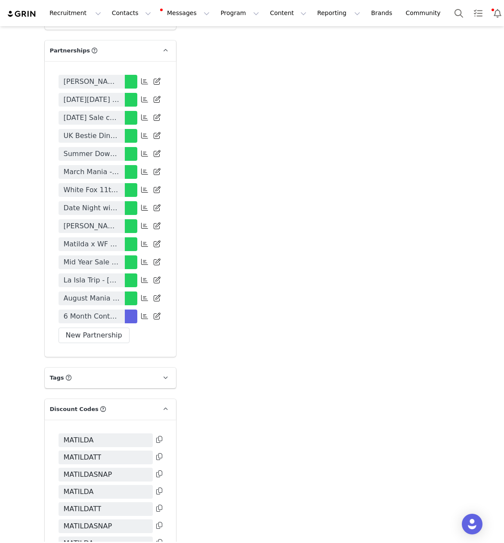
click at [77, 304] on span "August Mania 2025" at bounding box center [92, 298] width 56 height 10
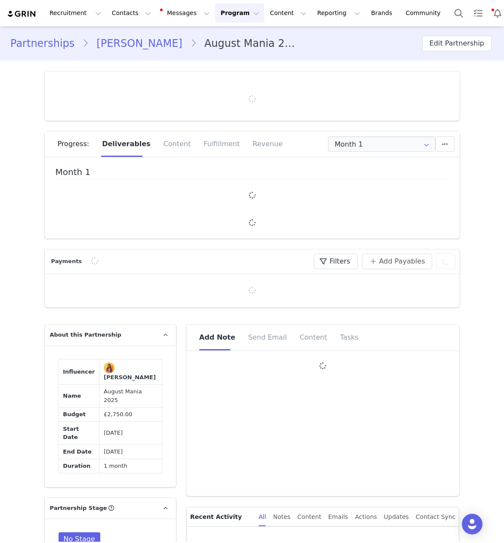
type input "+44 ([GEOGRAPHIC_DATA])"
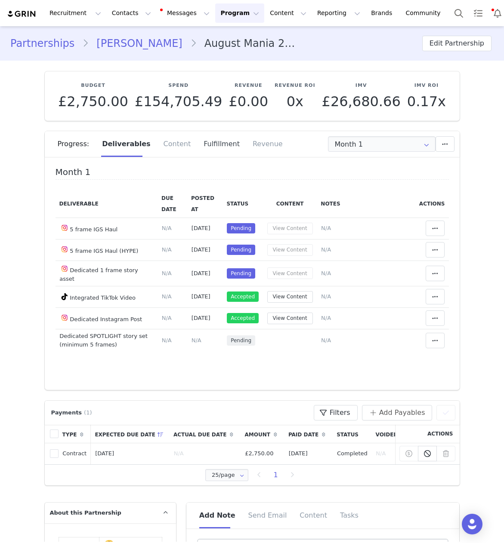
click at [208, 142] on div "Fulfillment" at bounding box center [221, 144] width 49 height 26
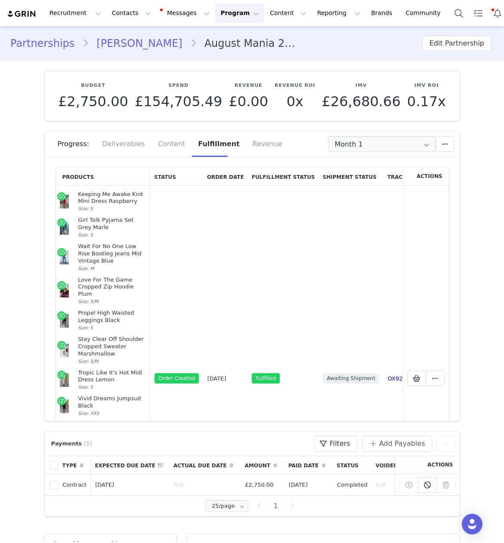
click at [132, 45] on link "[PERSON_NAME]" at bounding box center [139, 43] width 101 height 15
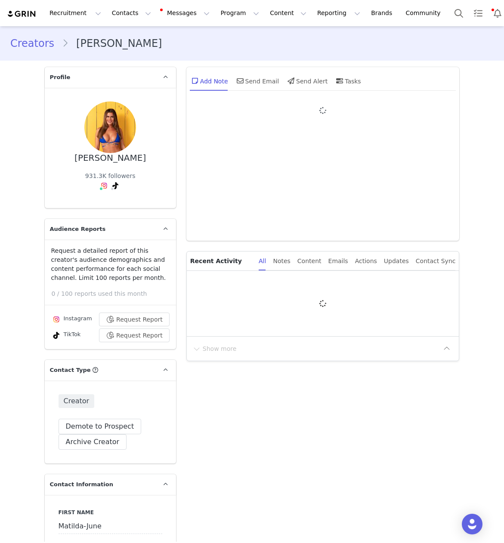
type input "+44 ([GEOGRAPHIC_DATA])"
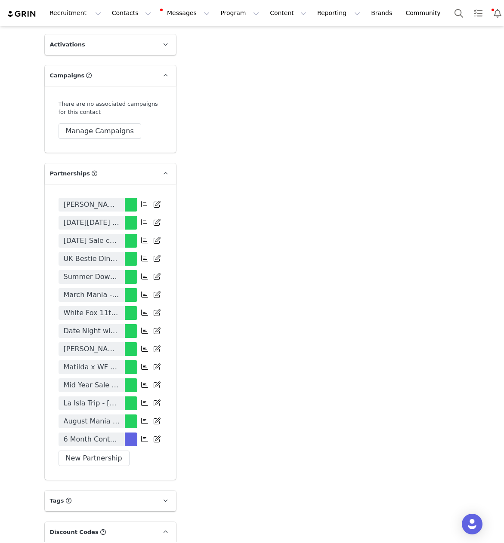
scroll to position [1763, 0]
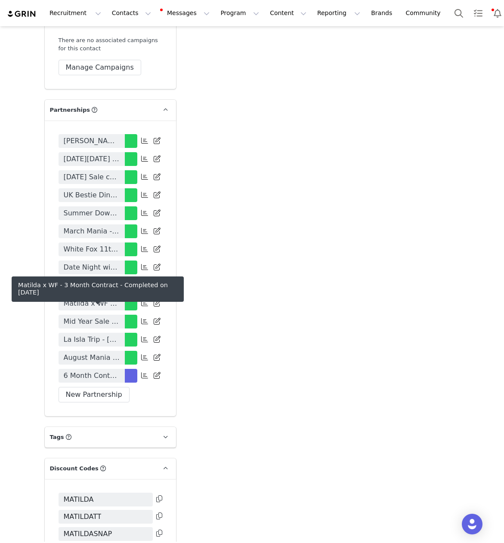
click at [87, 309] on span "Matilda x WF - 3 Month Contract" at bounding box center [92, 303] width 56 height 10
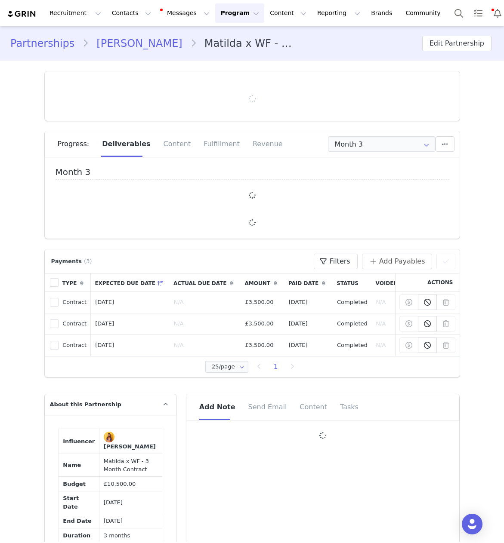
type input "+44 ([GEOGRAPHIC_DATA])"
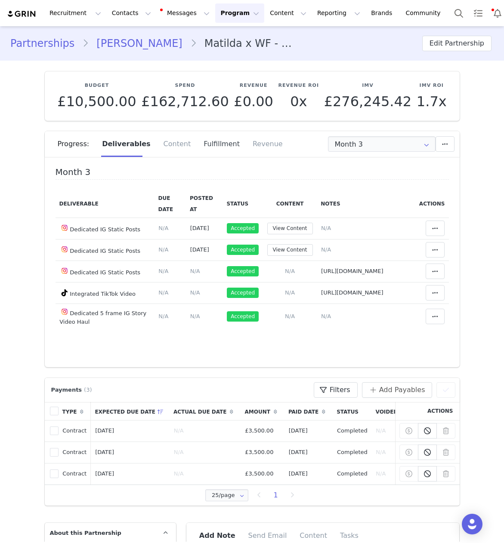
click at [214, 143] on div "Fulfillment" at bounding box center [221, 144] width 49 height 26
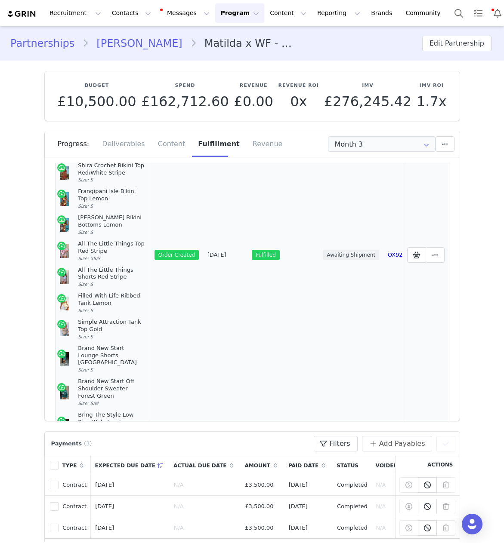
scroll to position [184, 0]
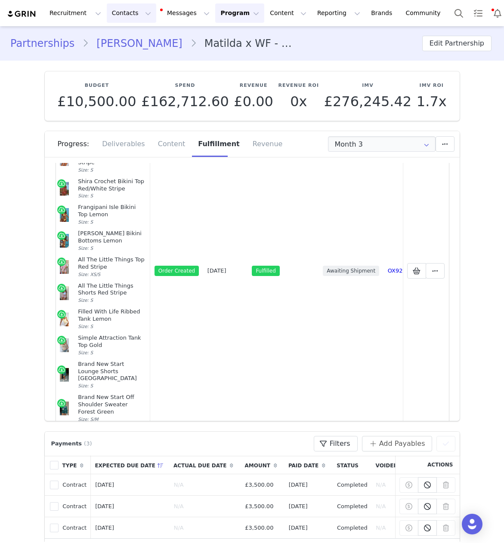
drag, startPoint x: 120, startPoint y: 15, endPoint x: 132, endPoint y: 34, distance: 22.4
click at [120, 15] on button "Contacts Contacts" at bounding box center [131, 12] width 49 height 19
click at [135, 39] on div "Creators" at bounding box center [135, 38] width 58 height 9
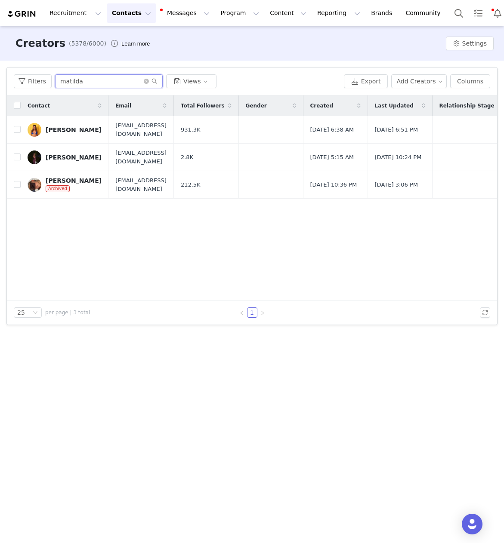
click at [74, 80] on input "matilda" at bounding box center [108, 81] width 107 height 14
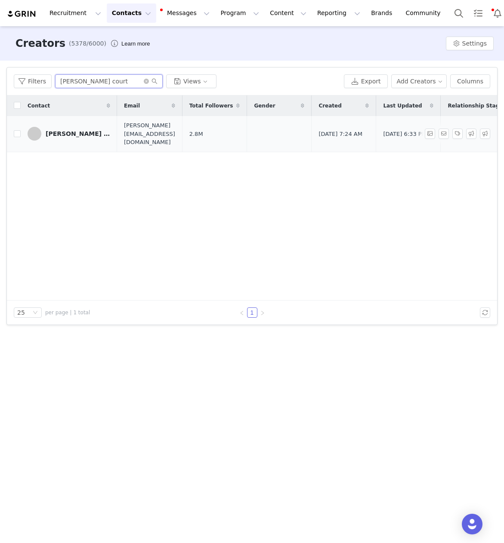
type input "[PERSON_NAME] court"
click at [57, 131] on div "[PERSON_NAME] Court" at bounding box center [78, 133] width 64 height 7
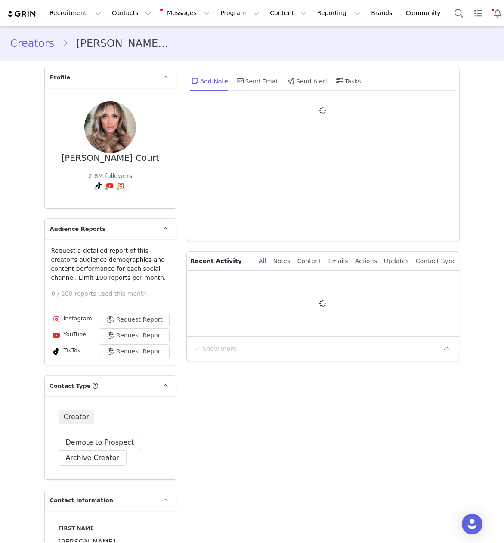
type input "+1 ([GEOGRAPHIC_DATA])"
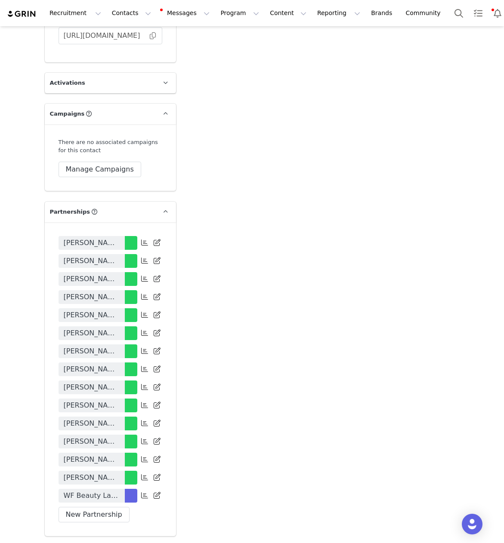
scroll to position [1720, 0]
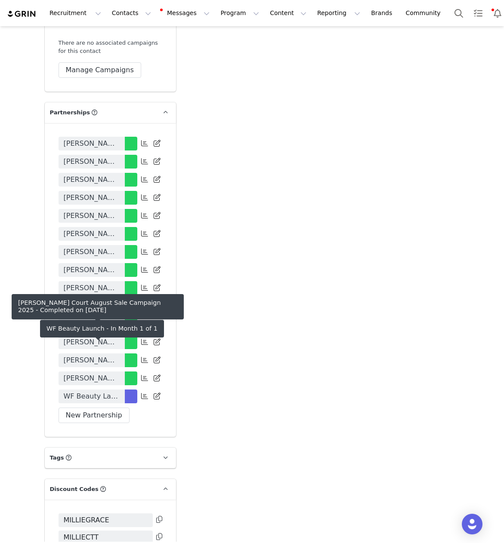
click at [94, 391] on span "WF Beauty Launch" at bounding box center [92, 396] width 56 height 10
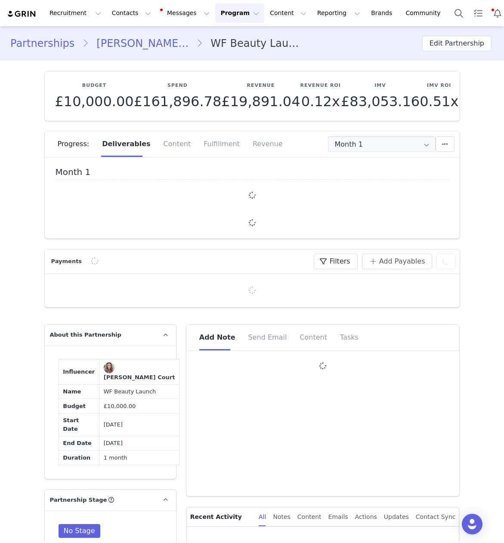
type input "+1 ([GEOGRAPHIC_DATA])"
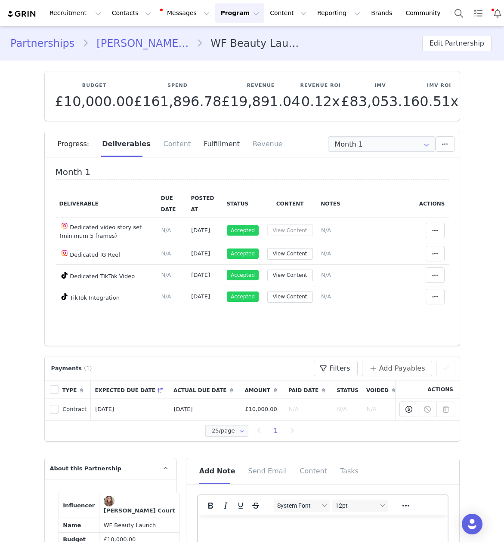
click at [197, 146] on div "Fulfillment" at bounding box center [221, 144] width 49 height 26
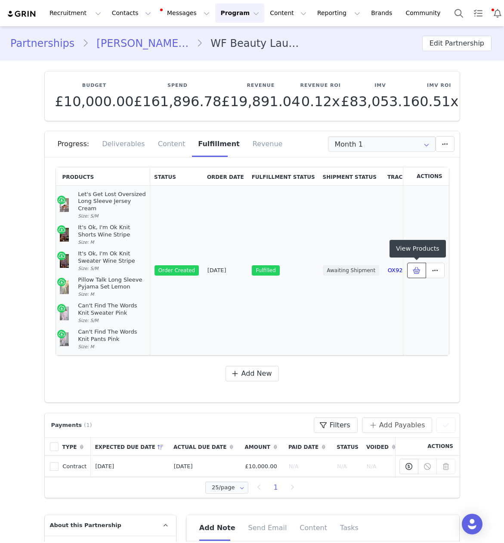
click at [415, 269] on icon at bounding box center [416, 270] width 8 height 7
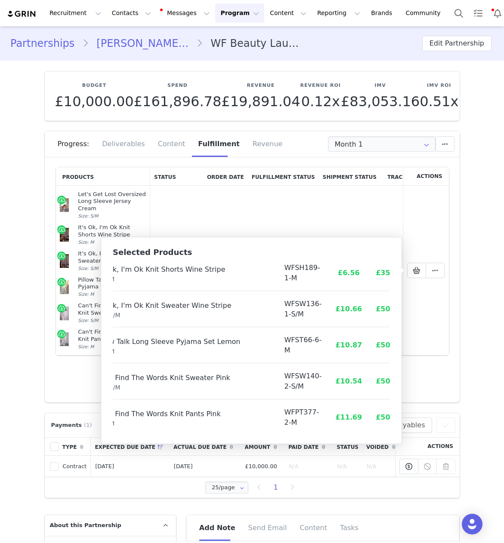
scroll to position [66, 45]
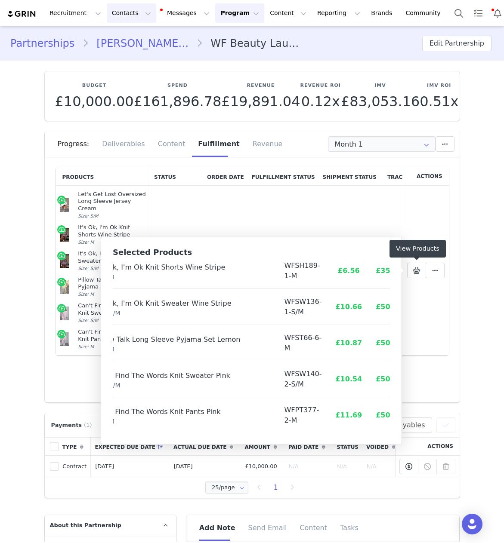
drag, startPoint x: 115, startPoint y: 13, endPoint x: 120, endPoint y: 32, distance: 19.1
click at [115, 13] on button "Contacts Contacts" at bounding box center [131, 12] width 49 height 19
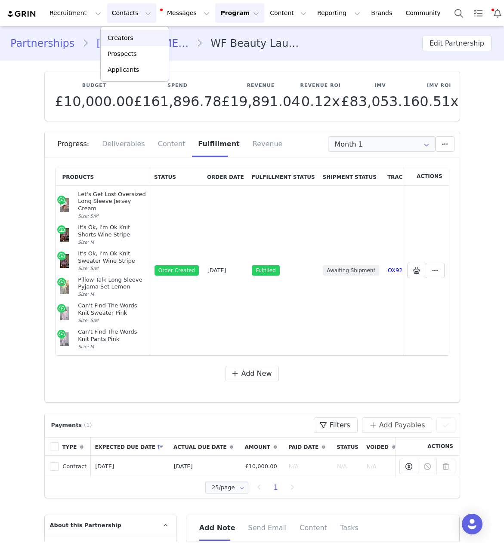
click at [124, 40] on p "Creators" at bounding box center [120, 38] width 26 height 9
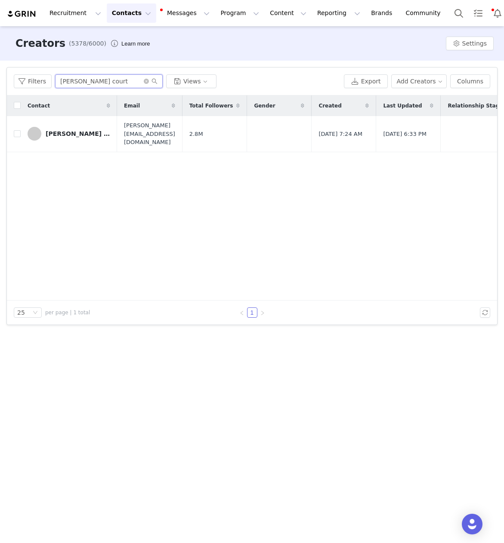
click at [73, 83] on input "[PERSON_NAME] court" at bounding box center [108, 81] width 107 height 14
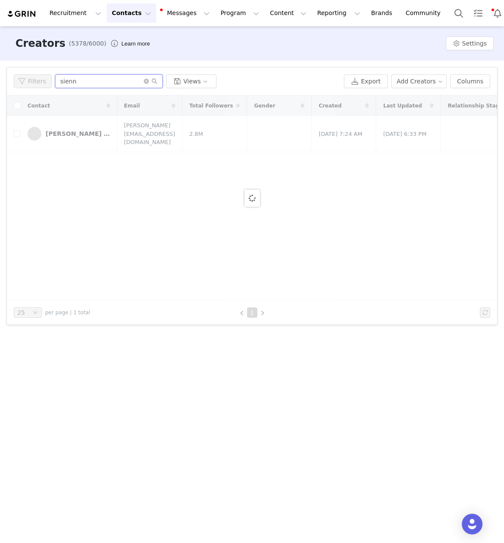
type input "sienna"
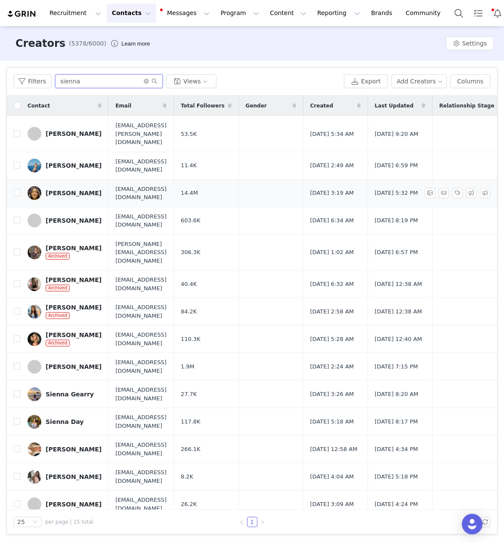
scroll to position [19, 0]
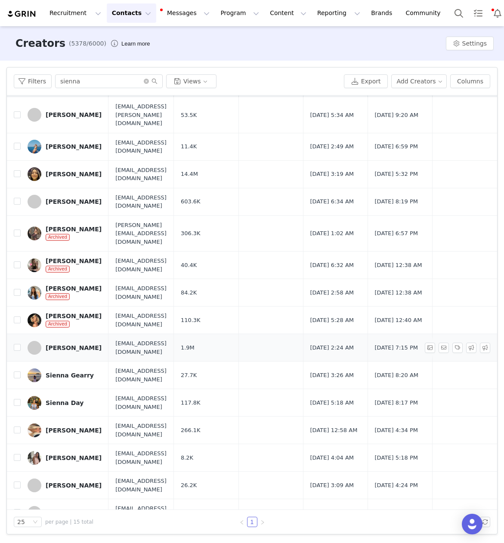
click at [62, 344] on div "[PERSON_NAME]" at bounding box center [74, 347] width 56 height 7
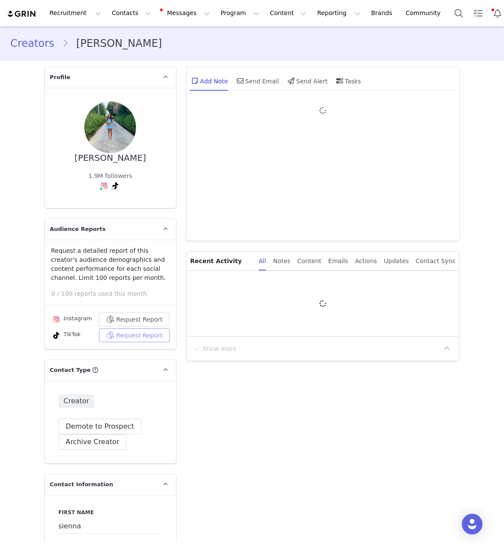
type input "+44 ([GEOGRAPHIC_DATA])"
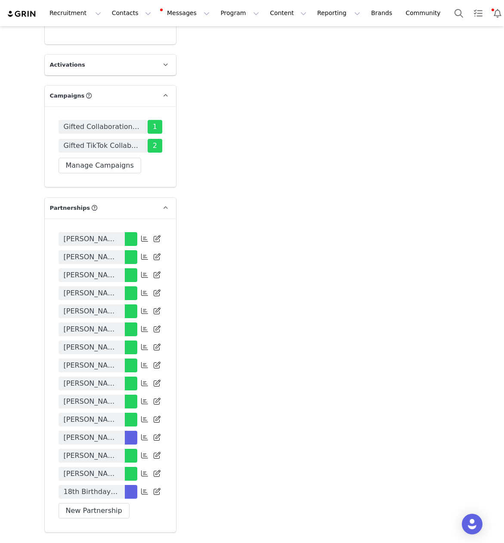
scroll to position [1654, 0]
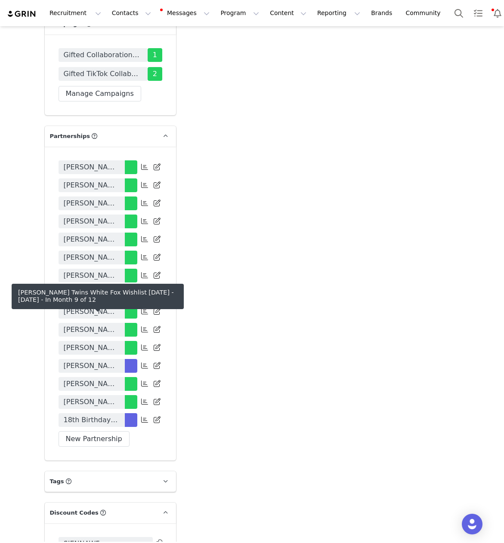
click at [81, 361] on span "[PERSON_NAME] Twins White Fox Wishlist [DATE] - [DATE]" at bounding box center [92, 366] width 56 height 10
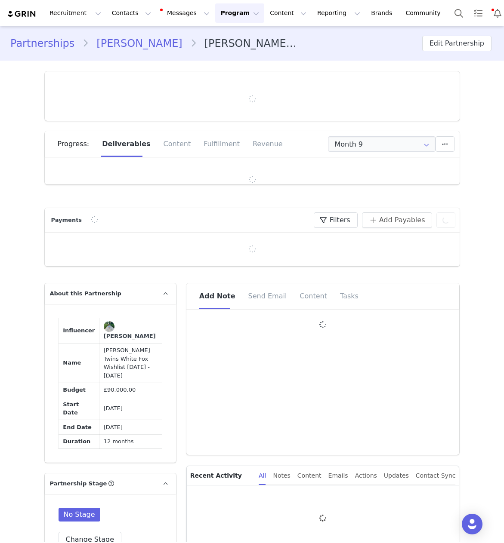
type input "+44 ([GEOGRAPHIC_DATA])"
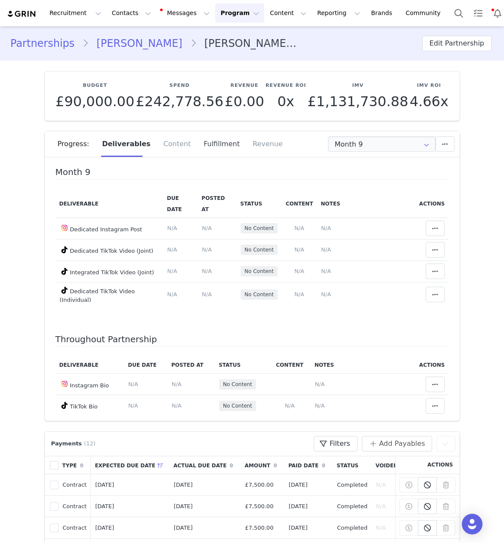
click at [201, 146] on div "Fulfillment" at bounding box center [221, 144] width 49 height 26
